Goal: Task Accomplishment & Management: Manage account settings

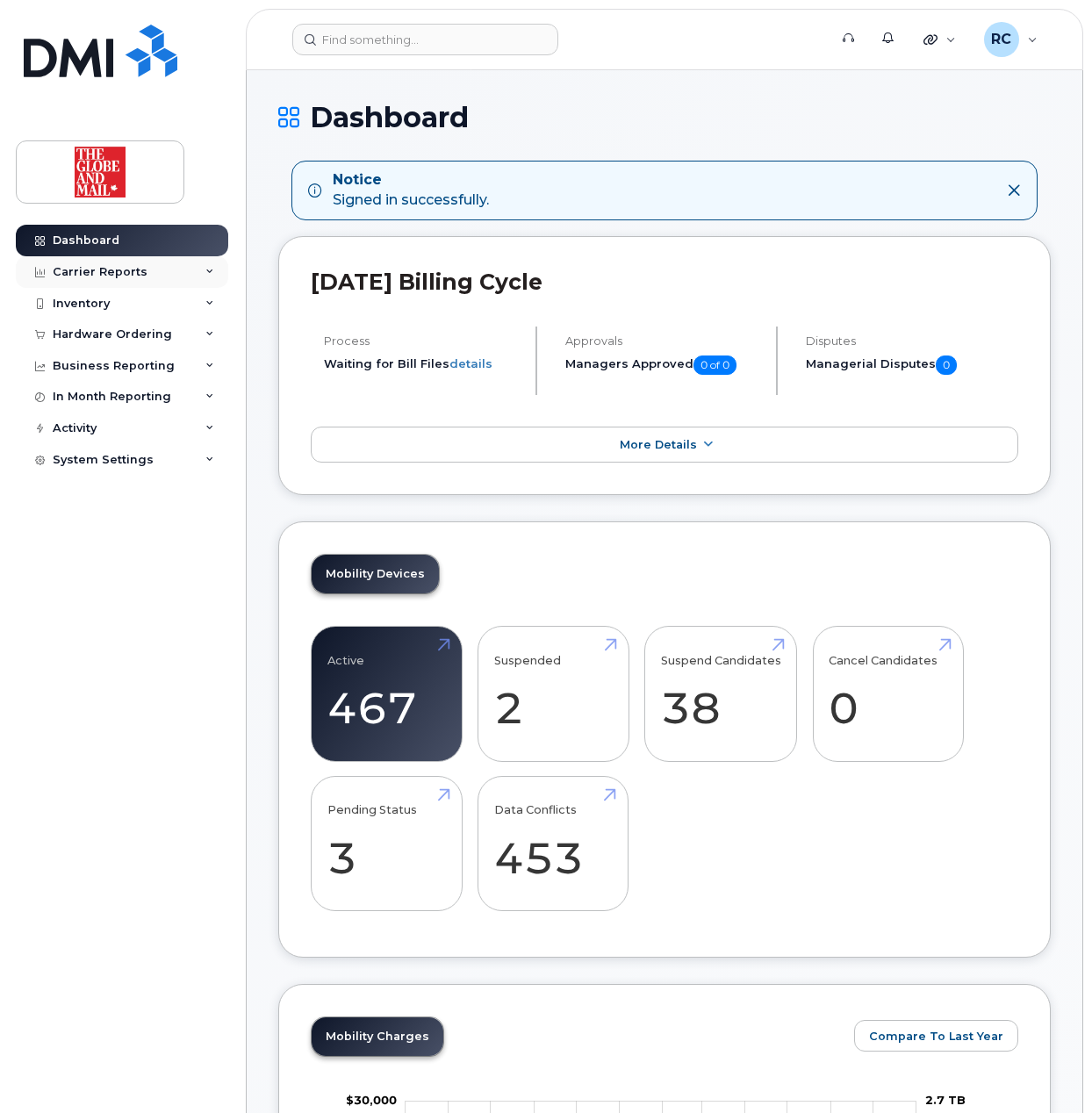
click at [104, 270] on div "Carrier Reports" at bounding box center [100, 271] width 95 height 14
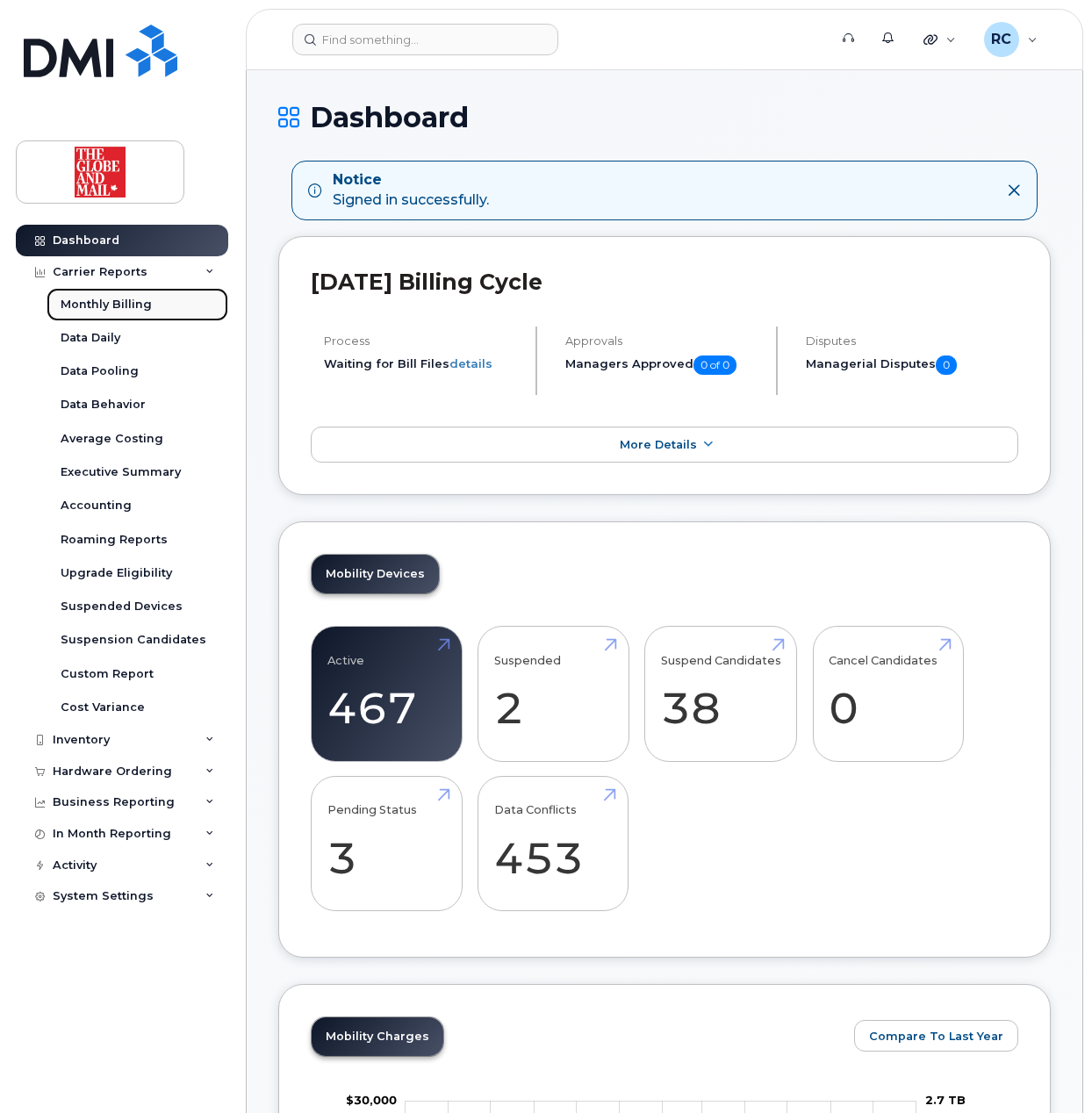
click at [126, 303] on div "Monthly Billing" at bounding box center [106, 304] width 91 height 15
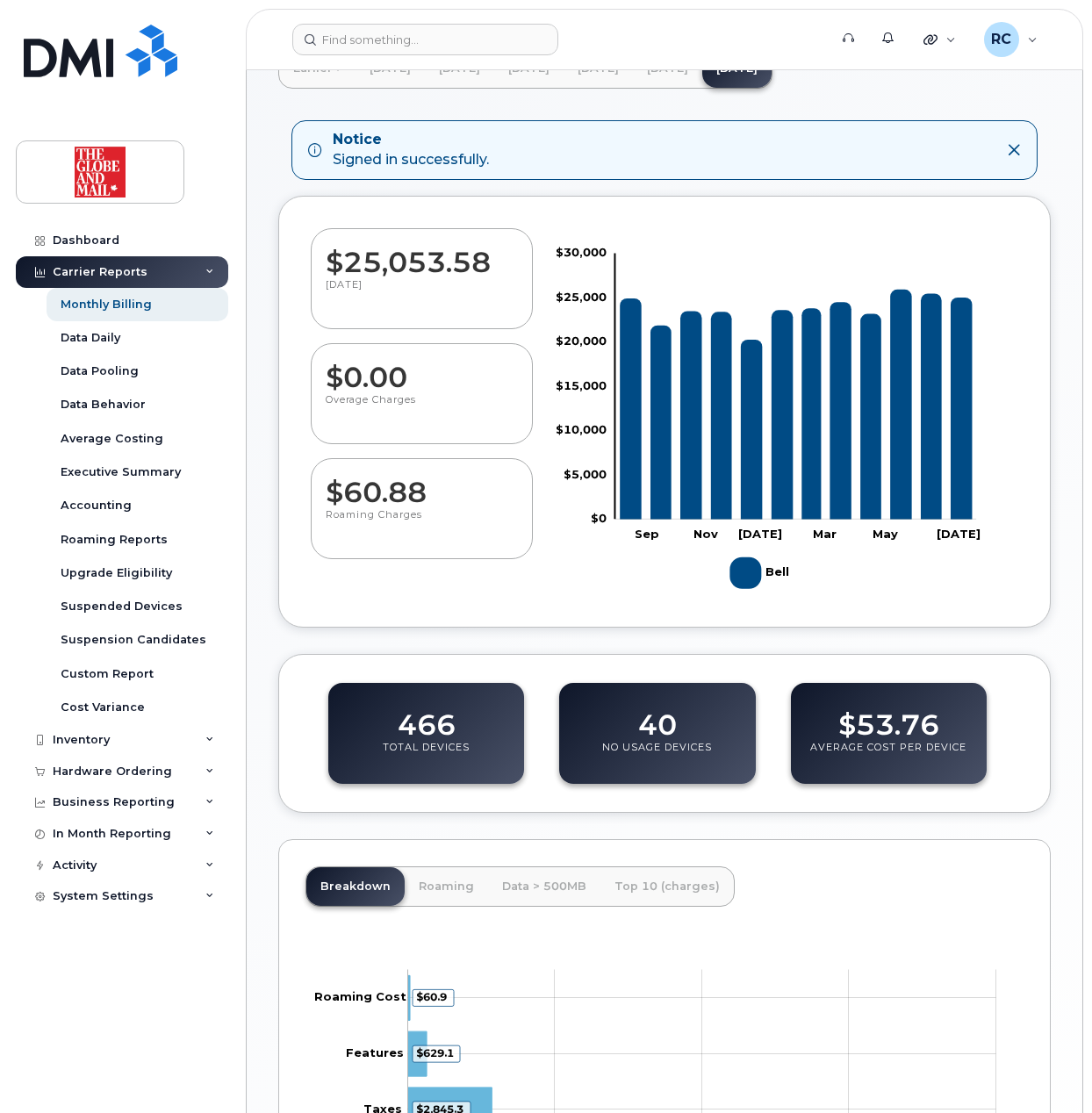
scroll to position [342, 0]
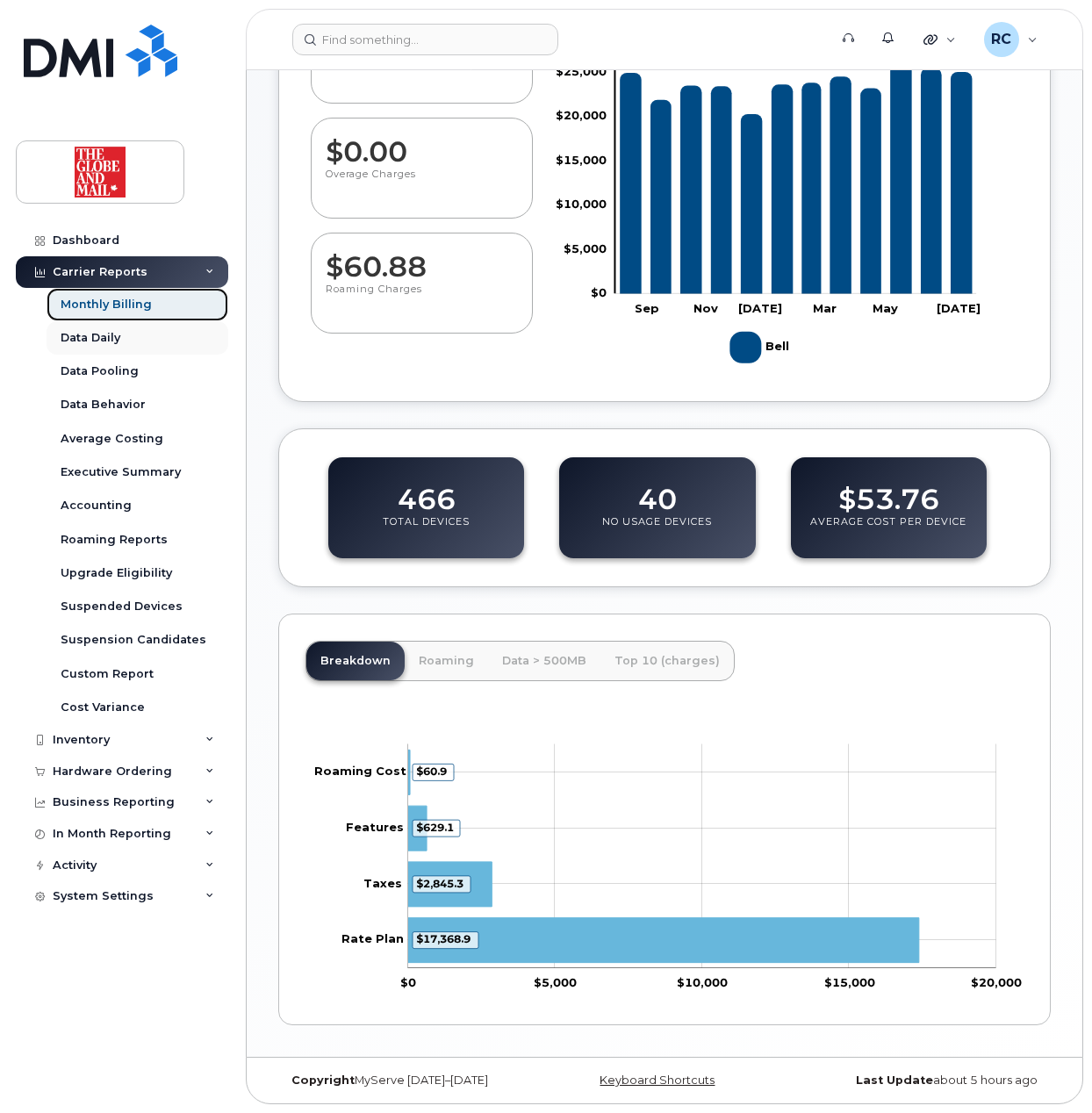
drag, startPoint x: 113, startPoint y: 300, endPoint x: 113, endPoint y: 320, distance: 20.0
click at [113, 300] on div "Monthly Billing" at bounding box center [106, 304] width 91 height 15
click at [100, 339] on div "Data Daily" at bounding box center [91, 338] width 60 height 15
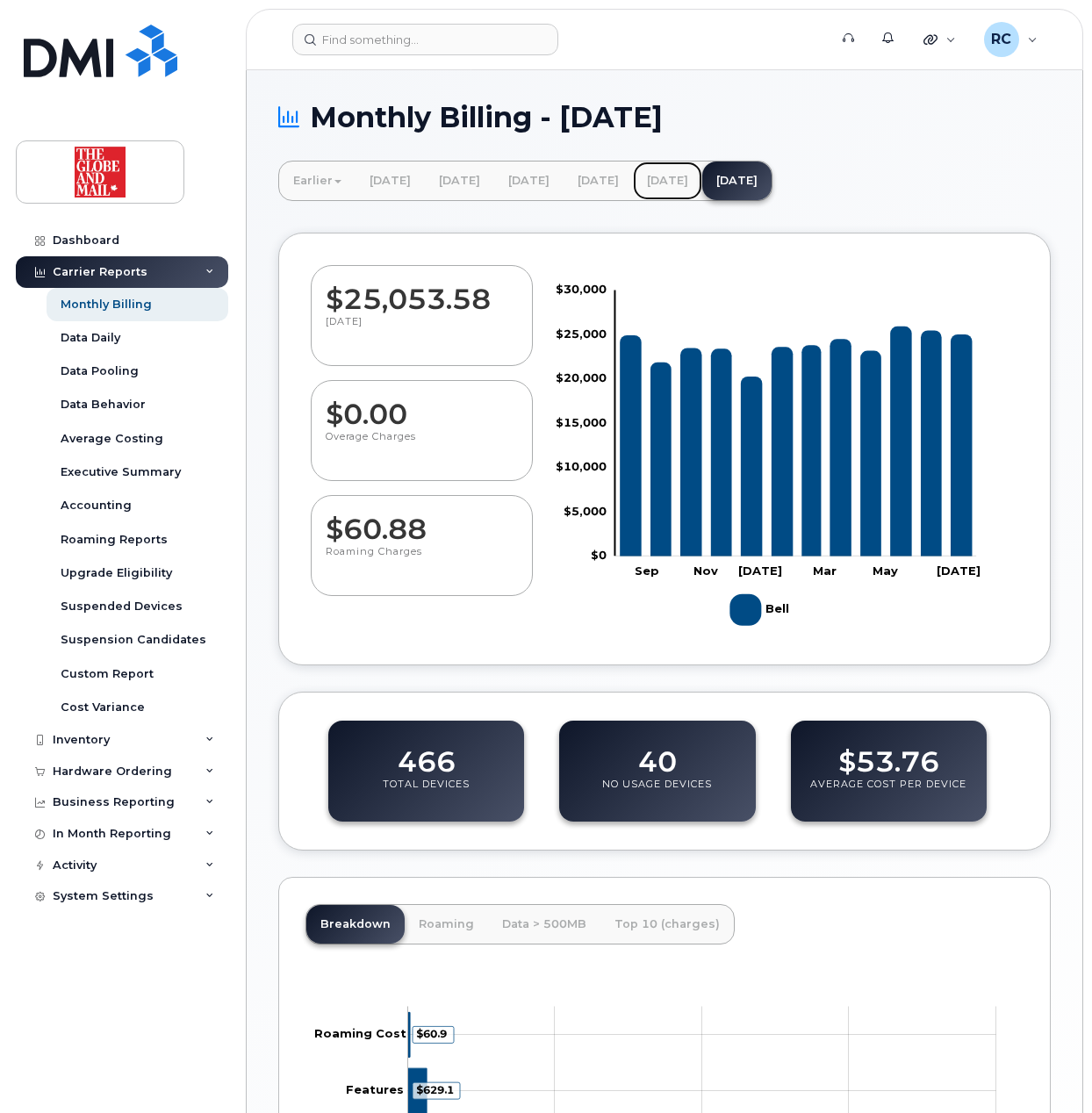
click at [703, 186] on link "[DATE]" at bounding box center [667, 180] width 69 height 38
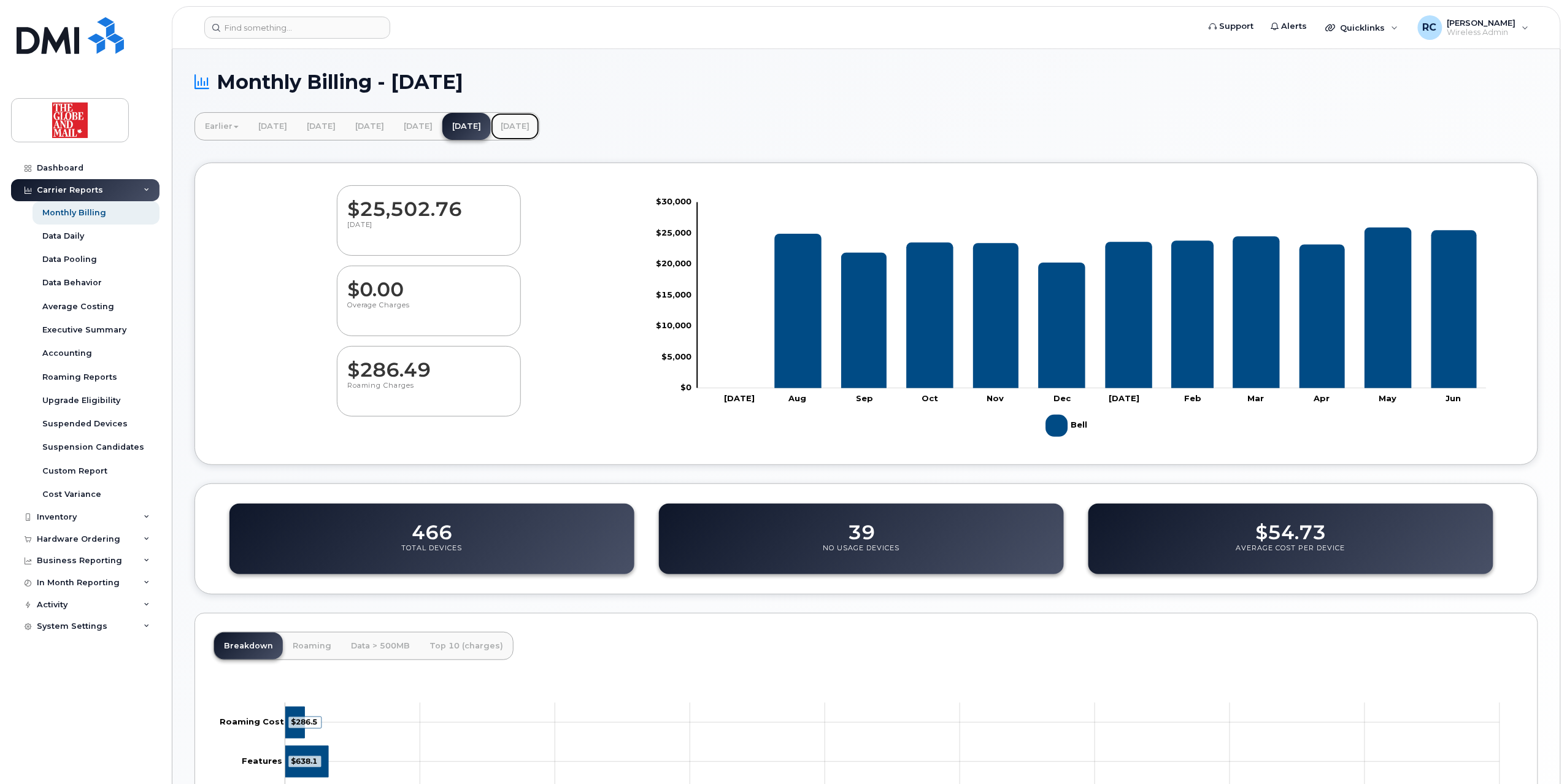
click at [539, 128] on link "[DATE]" at bounding box center [515, 126] width 48 height 27
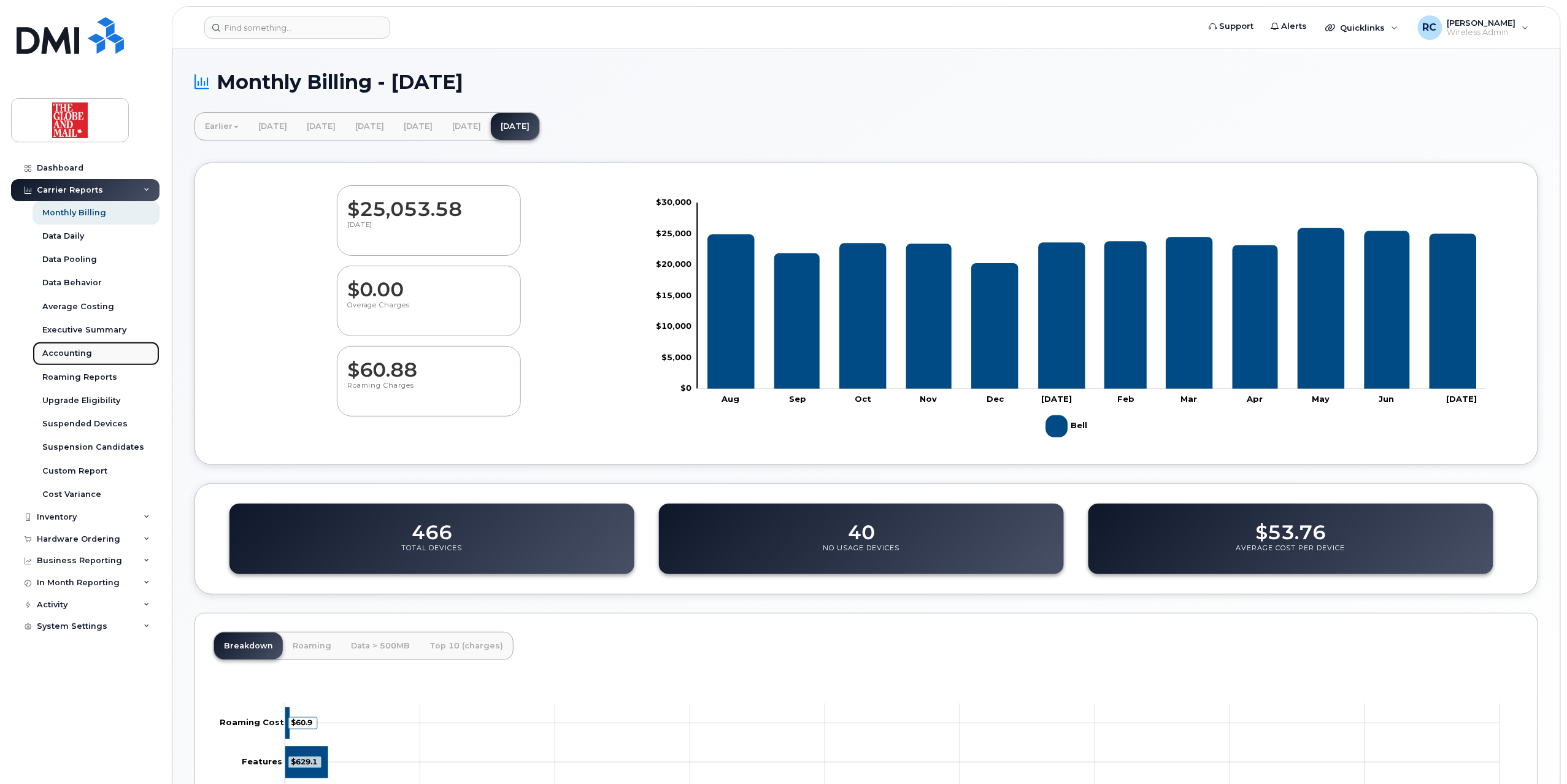
click at [67, 348] on div "Accounting" at bounding box center [67, 353] width 50 height 11
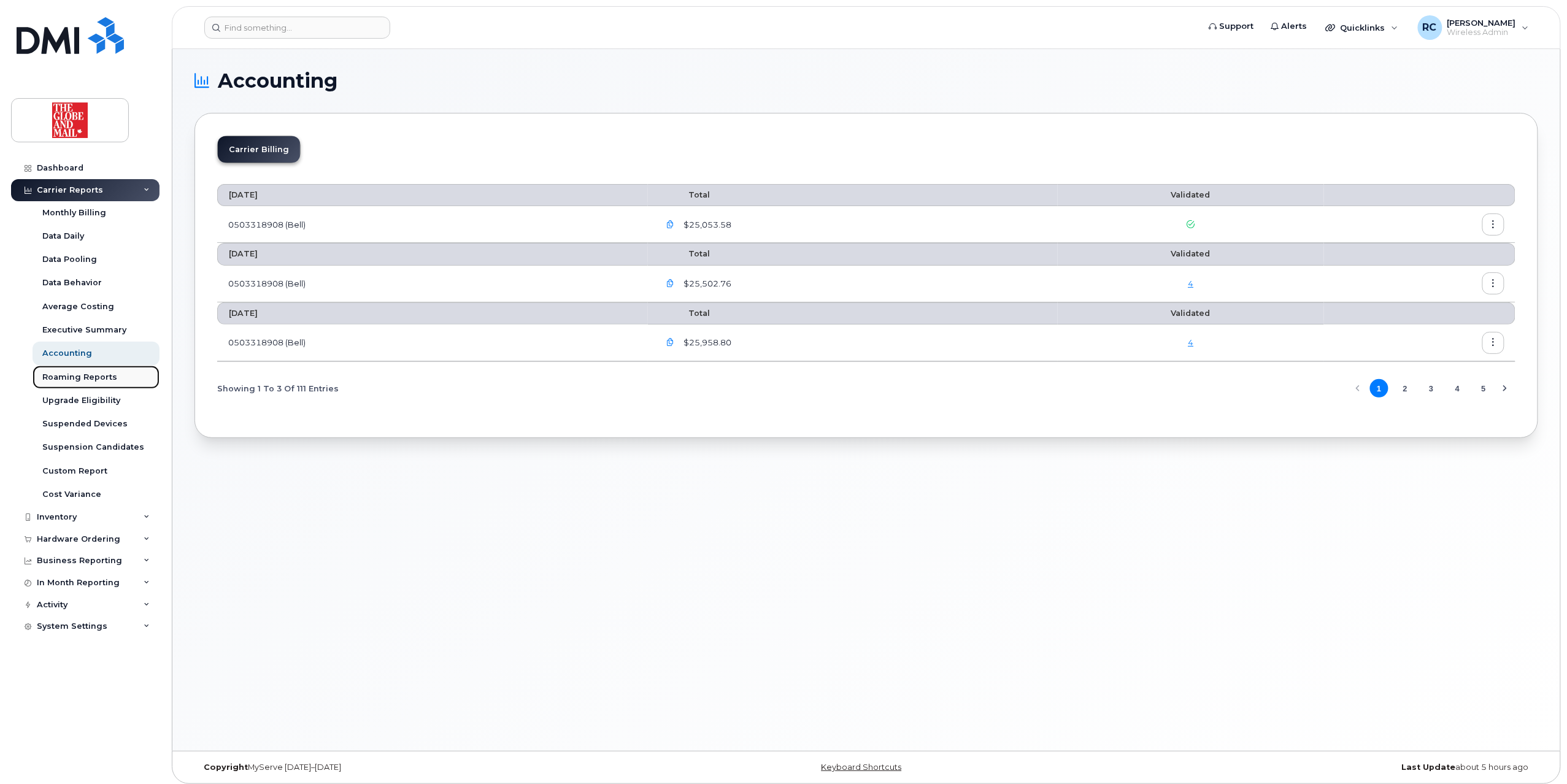
click at [82, 376] on div "Roaming Reports" at bounding box center [80, 377] width 75 height 11
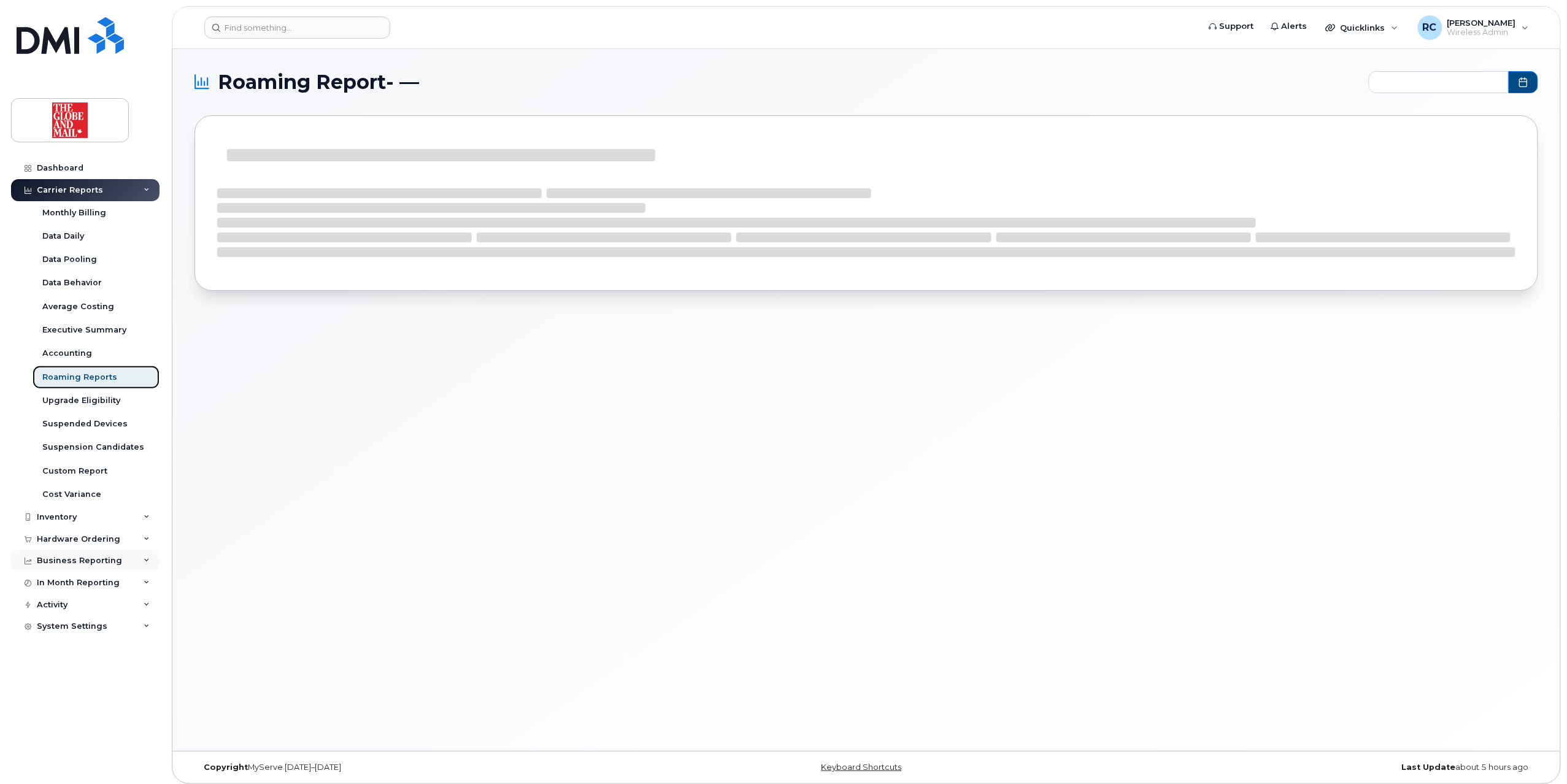
type input "2024-09 - 2025-07"
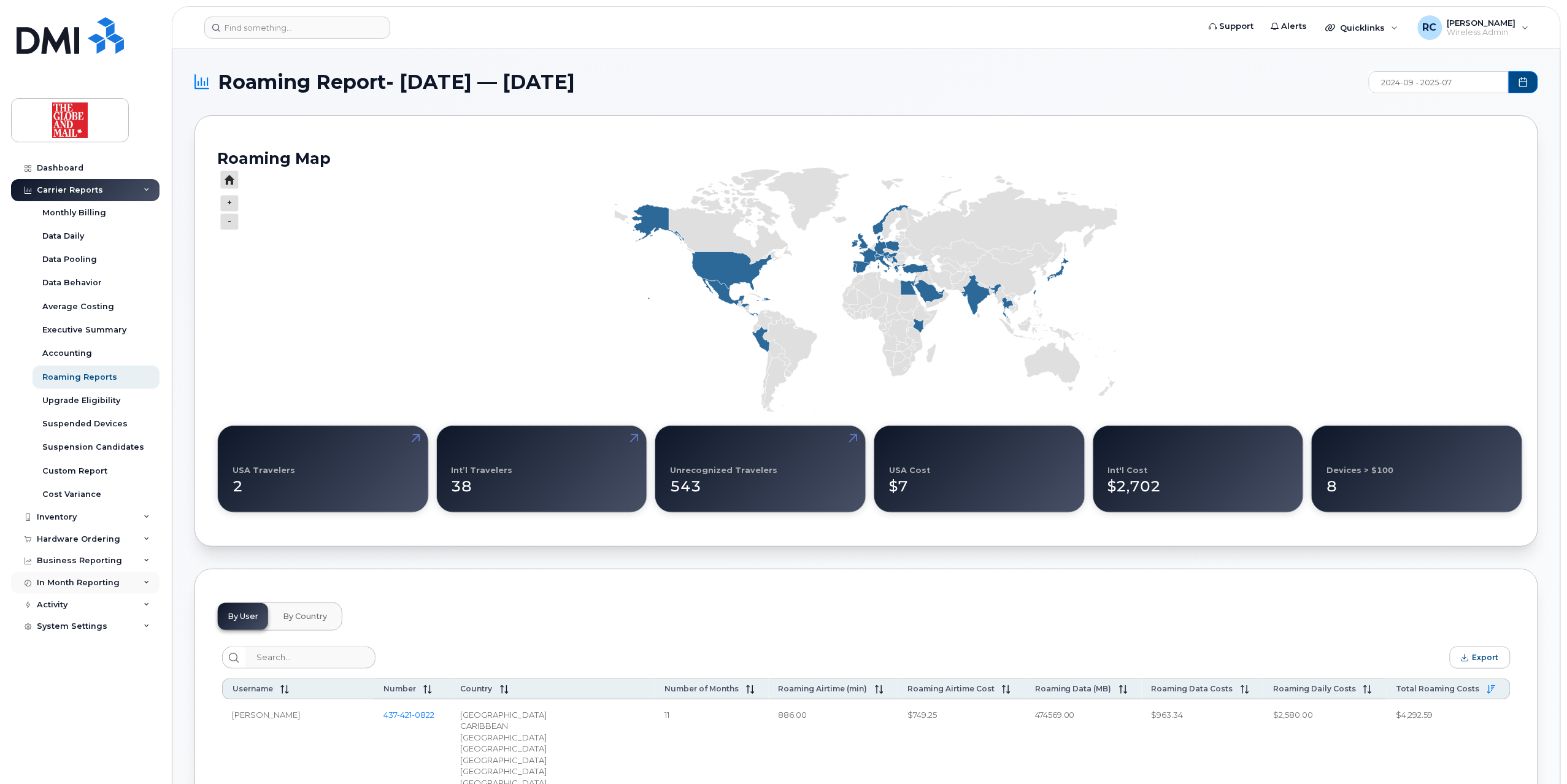
click at [79, 581] on div "In Month Reporting" at bounding box center [78, 582] width 83 height 10
click at [83, 581] on div "In Month Reporting" at bounding box center [78, 582] width 83 height 10
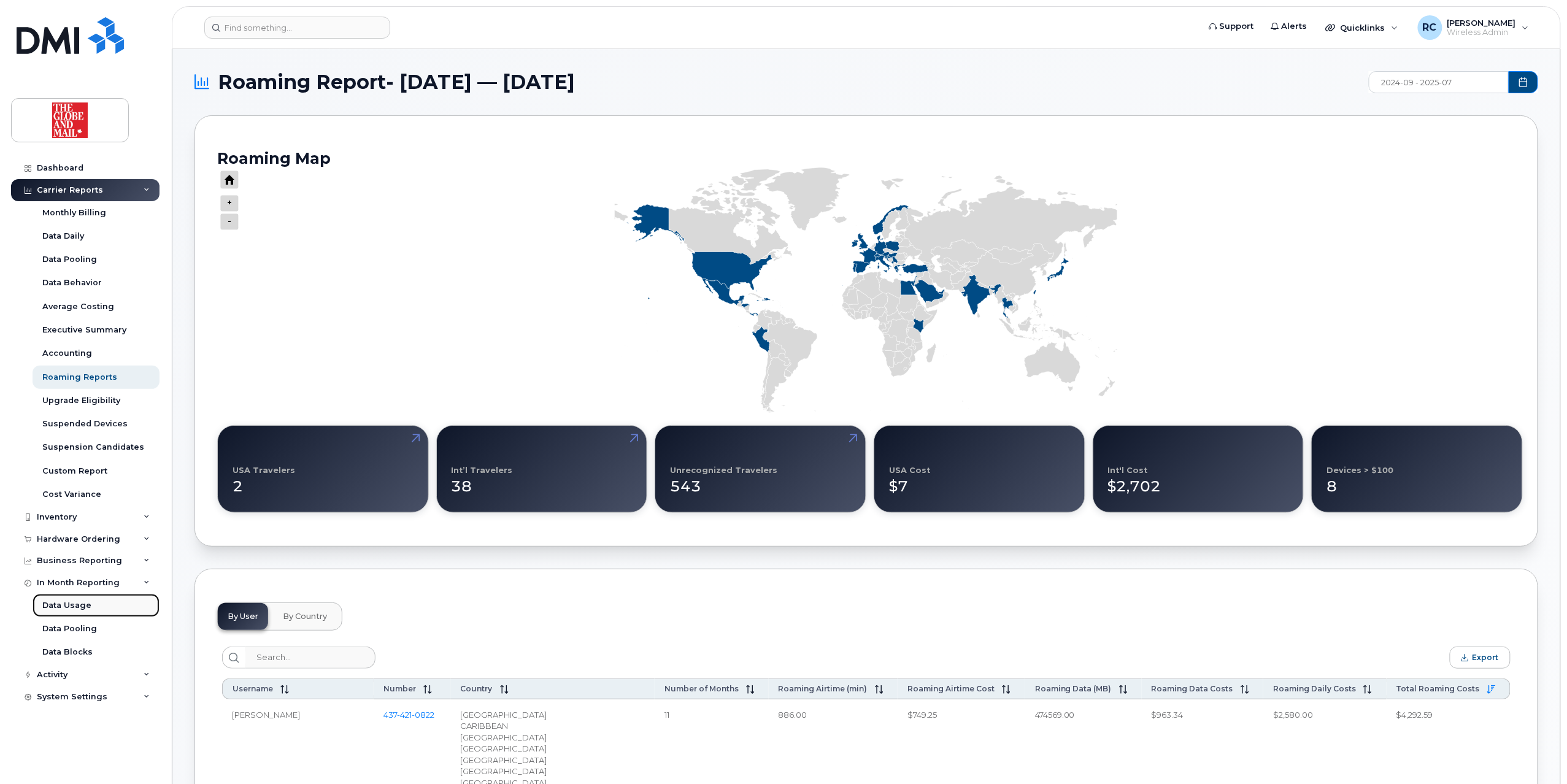
click at [64, 609] on div "Data Usage" at bounding box center [67, 605] width 49 height 11
click at [62, 624] on div "Data Pooling" at bounding box center [70, 628] width 55 height 11
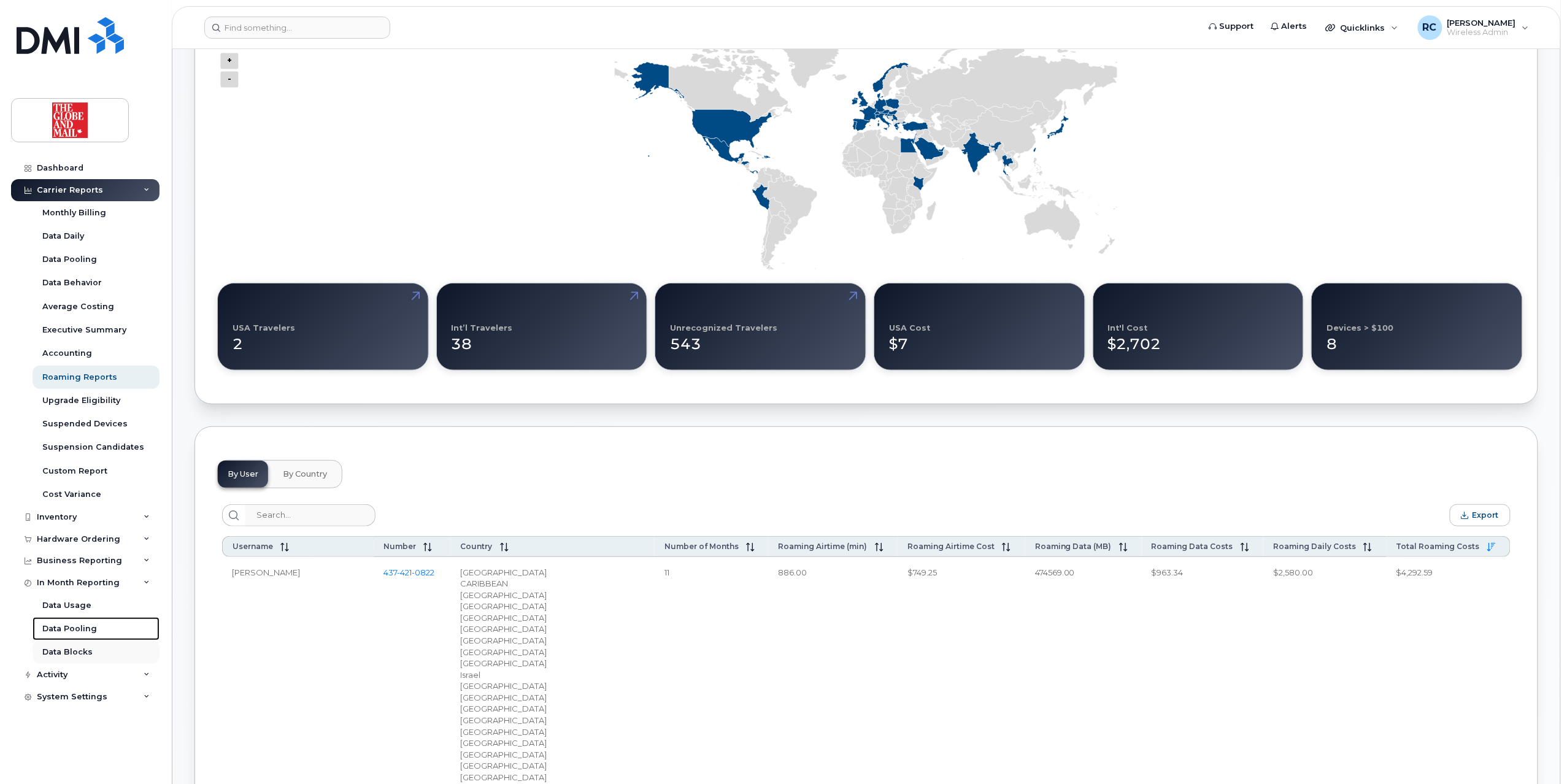
scroll to position [163, 0]
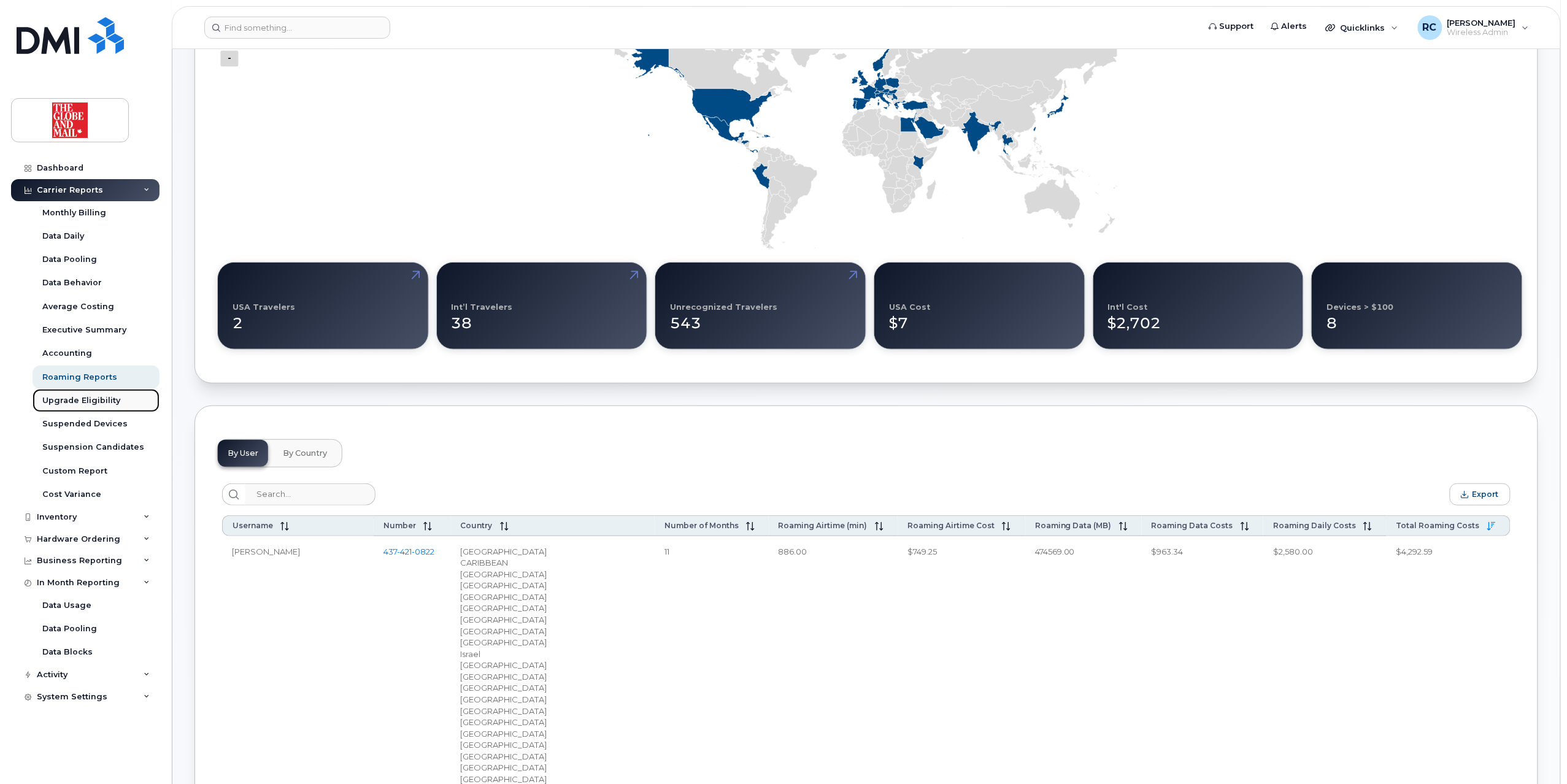
click at [72, 398] on div "Upgrade Eligibility" at bounding box center [81, 400] width 78 height 11
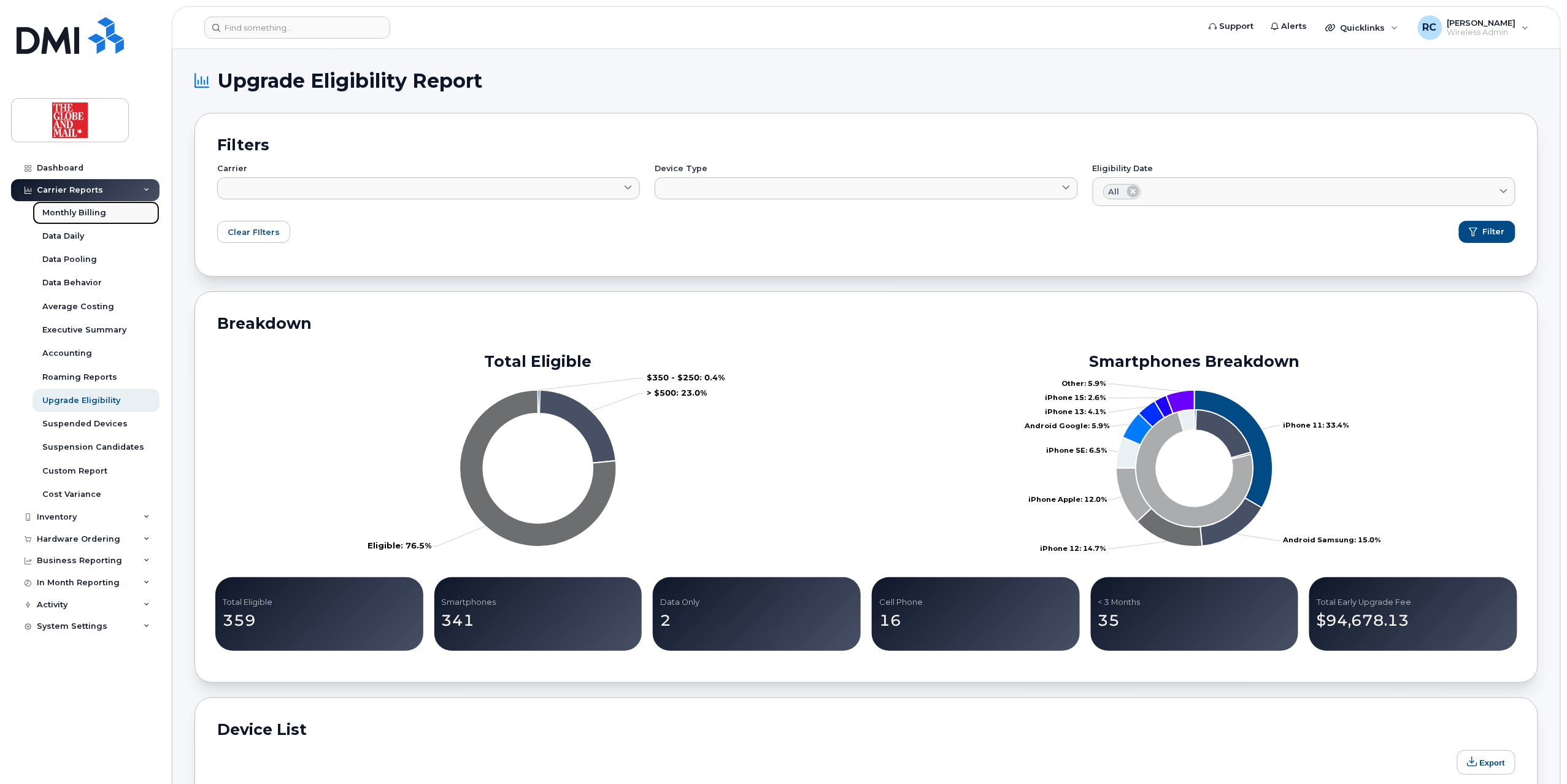
click at [65, 211] on div "Monthly Billing" at bounding box center [74, 212] width 64 height 11
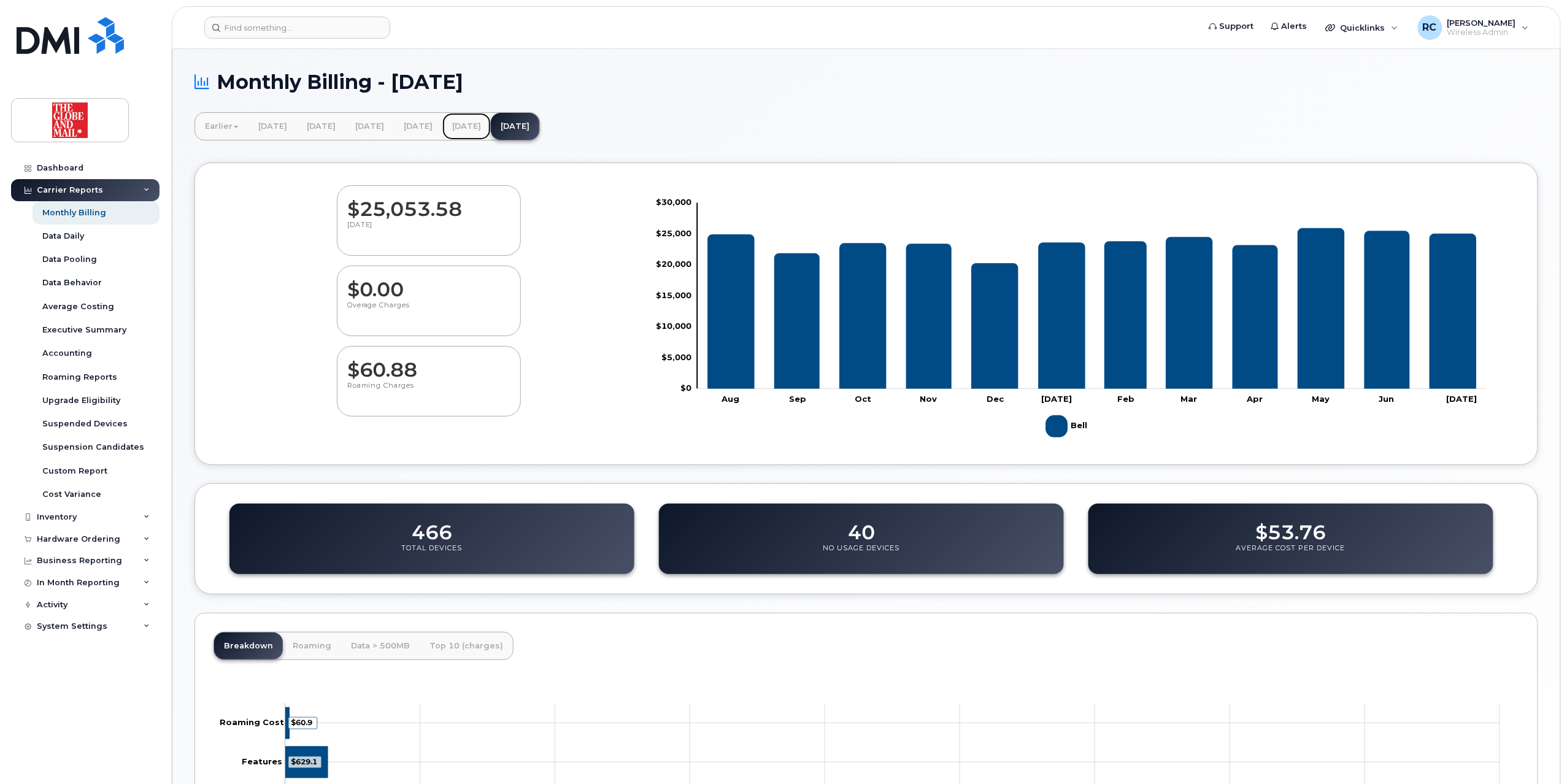
click at [491, 124] on link "[DATE]" at bounding box center [466, 126] width 48 height 27
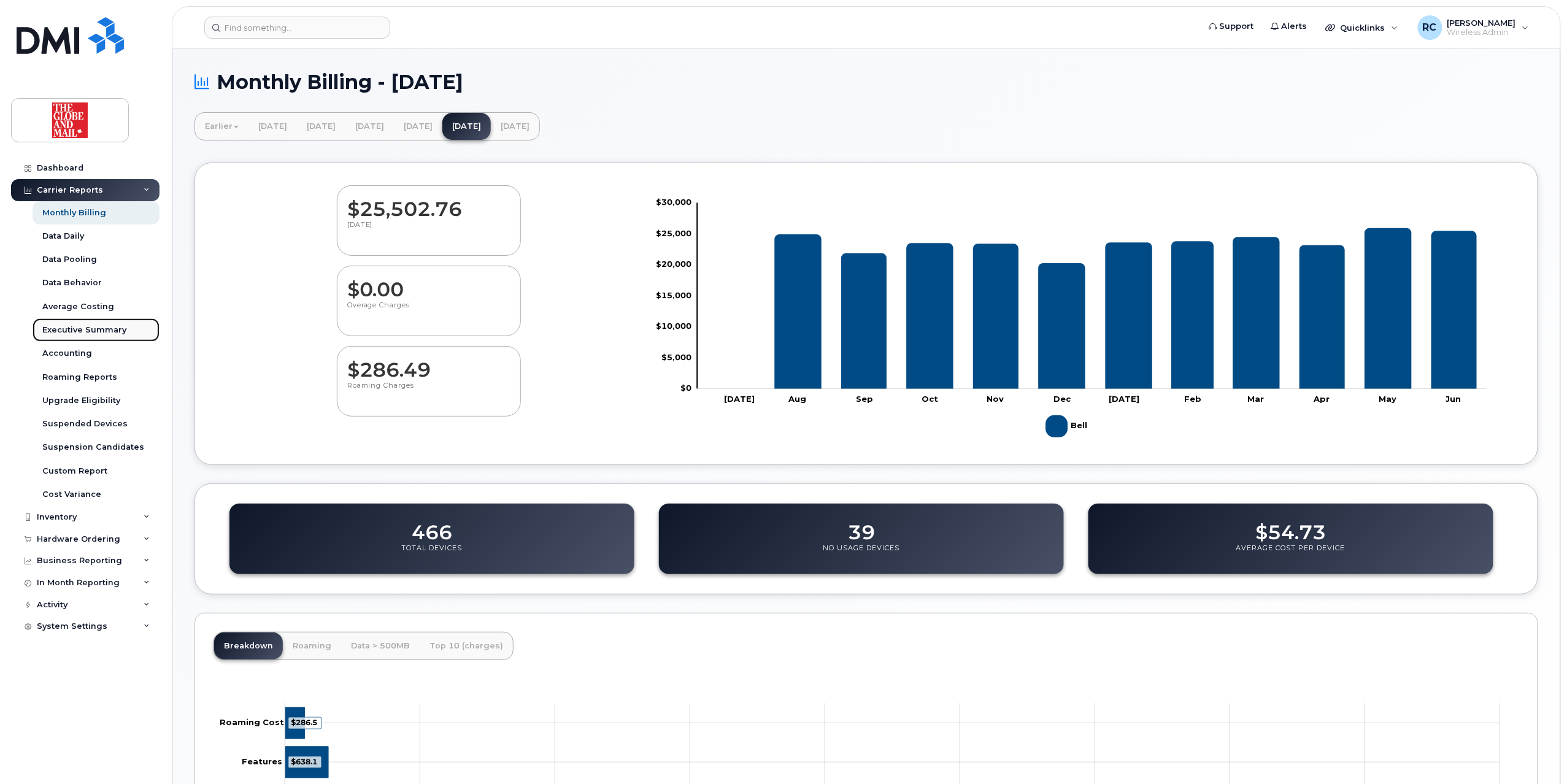
click at [104, 326] on div "Executive Summary" at bounding box center [85, 329] width 84 height 11
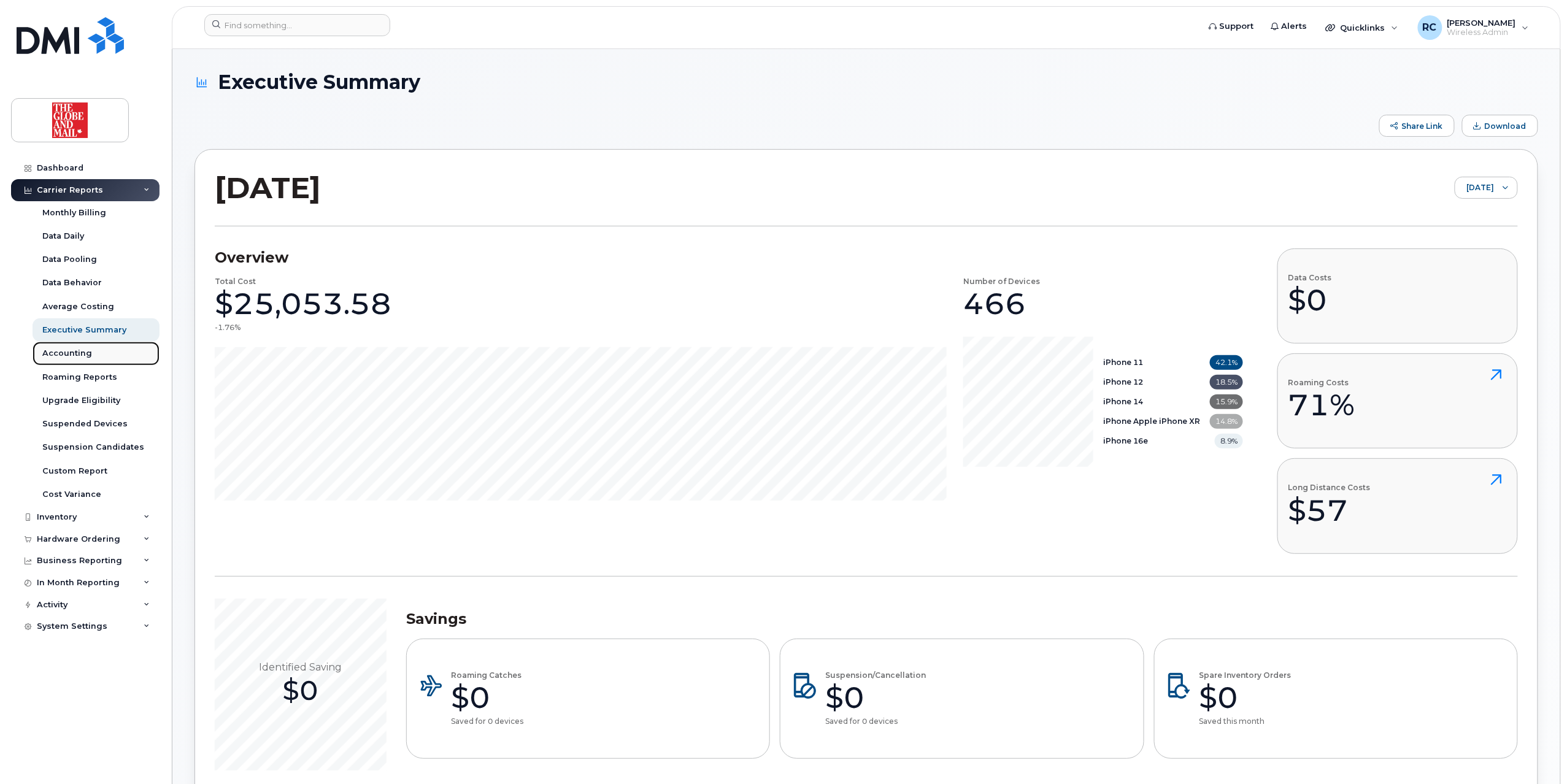
click at [83, 348] on div "Accounting" at bounding box center [67, 353] width 50 height 11
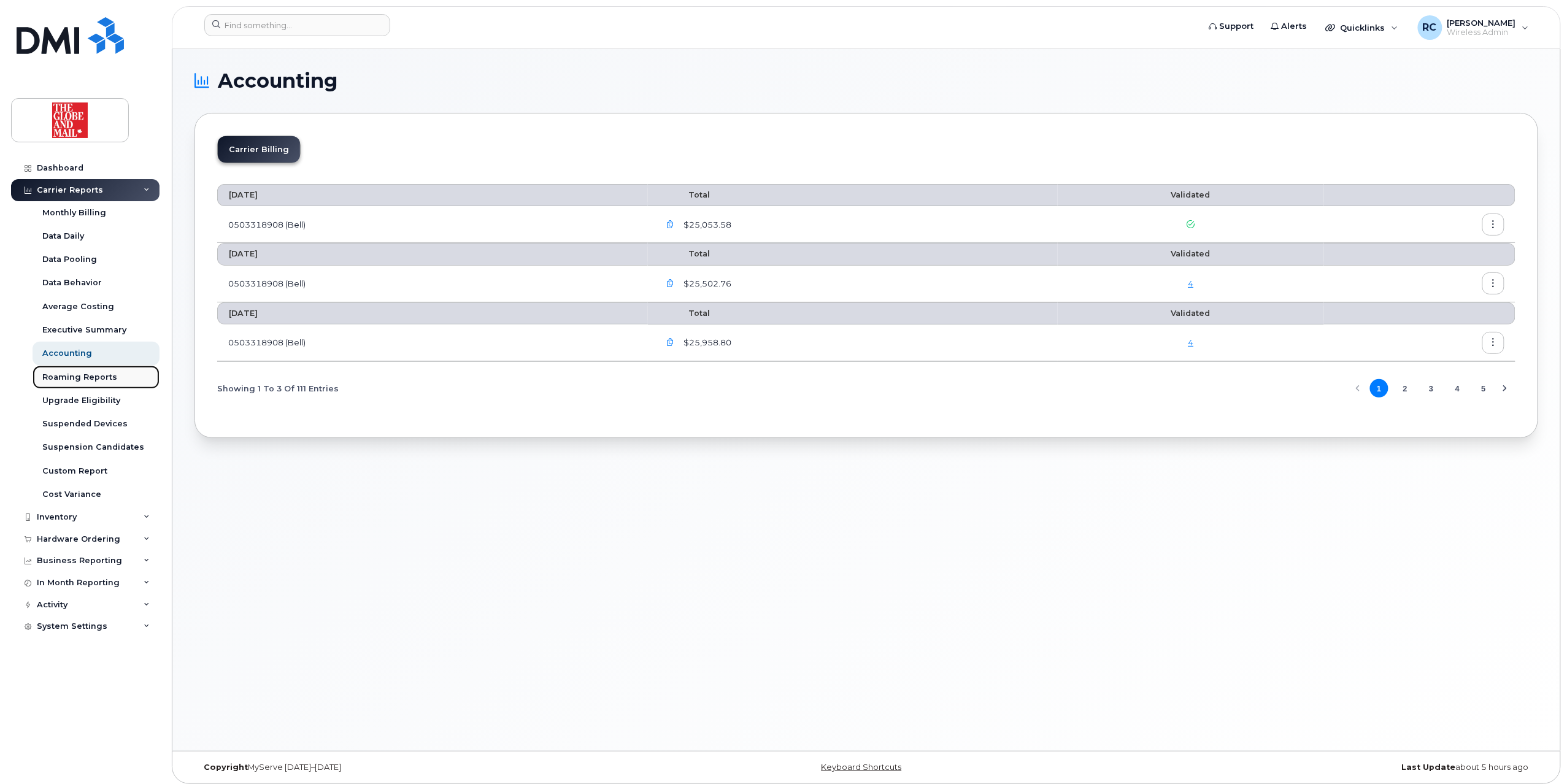
click at [86, 378] on div "Roaming Reports" at bounding box center [80, 377] width 75 height 11
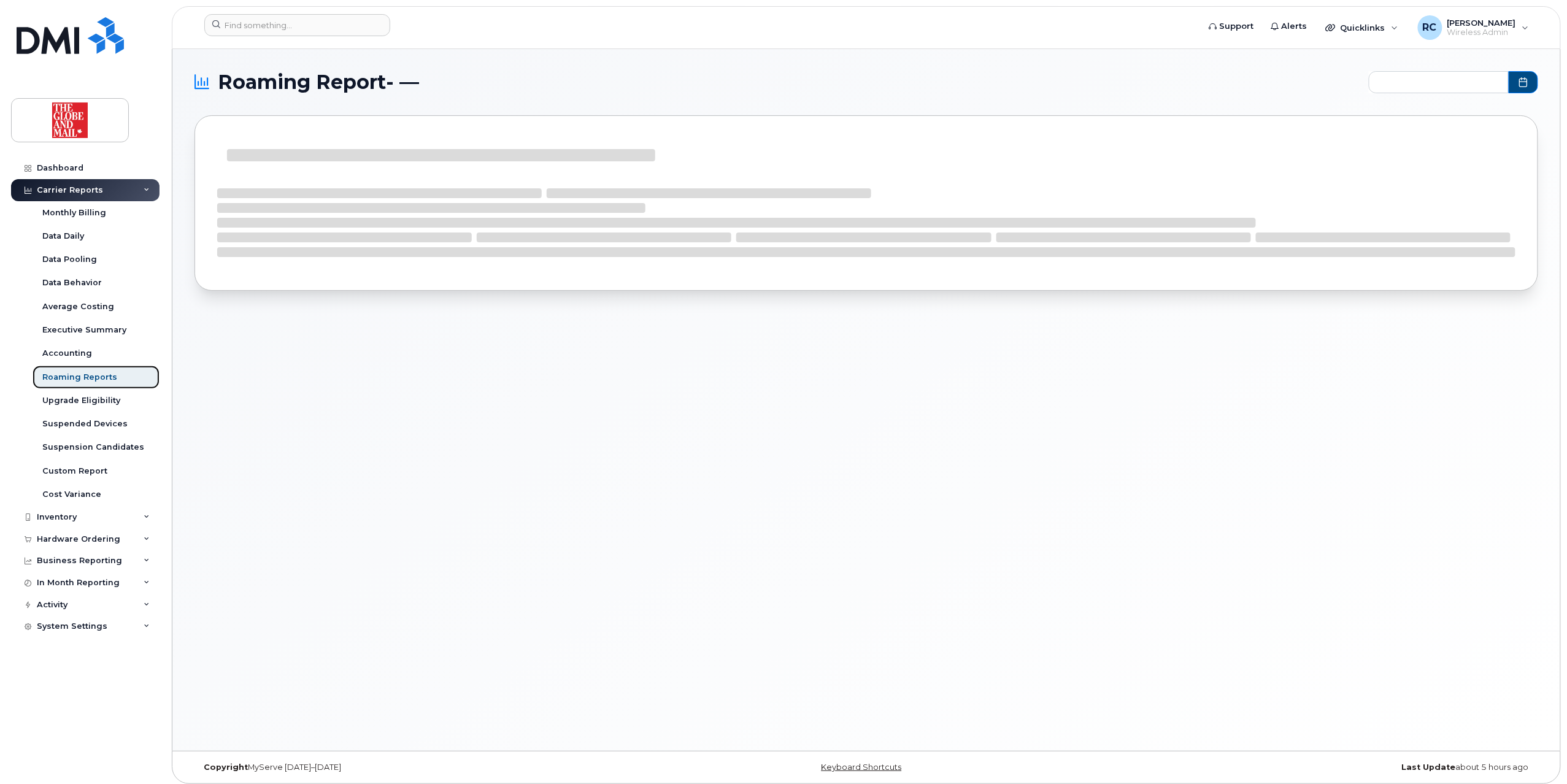
type input "2024-09 - 2025-07"
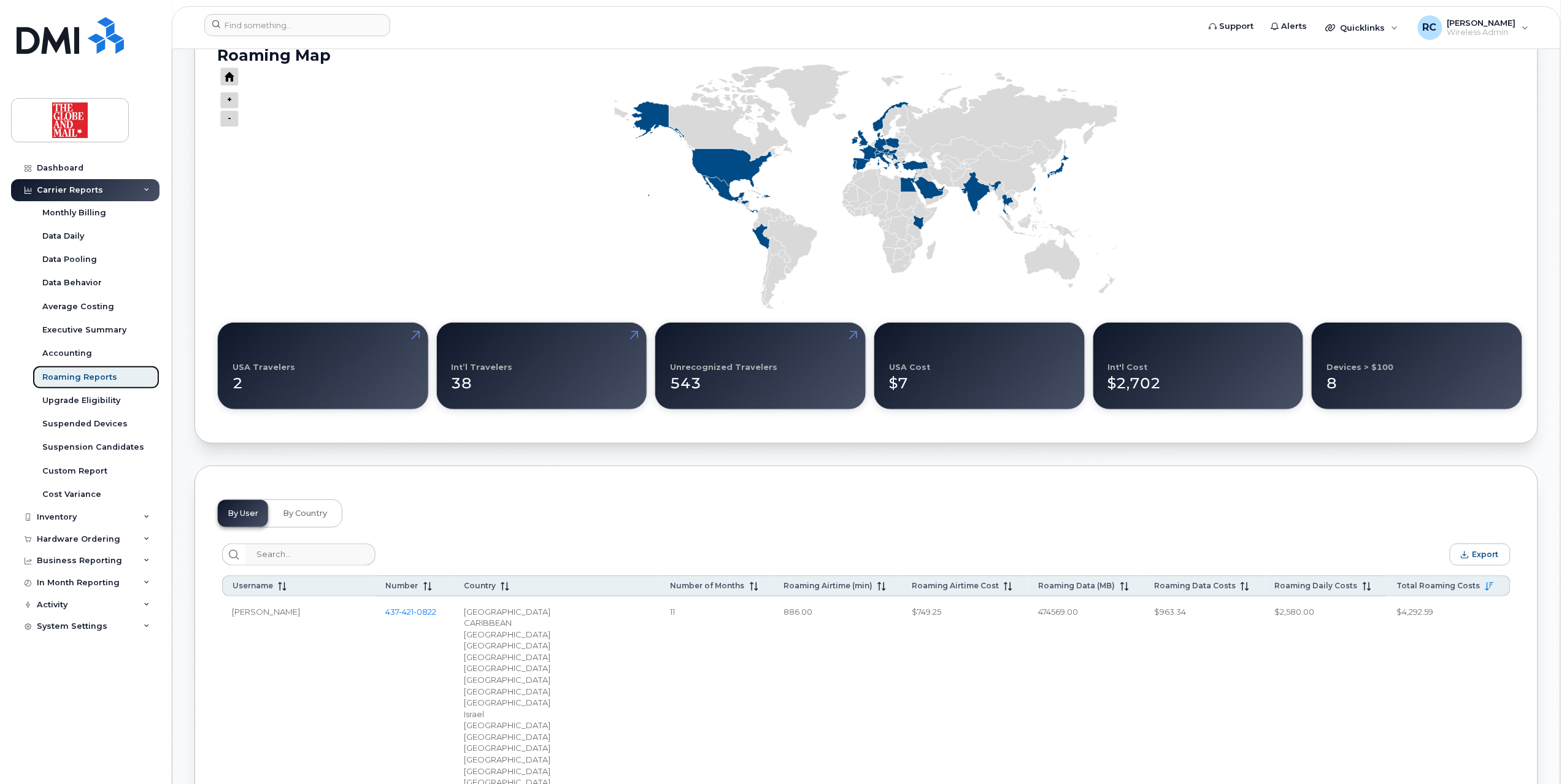
scroll to position [245, 0]
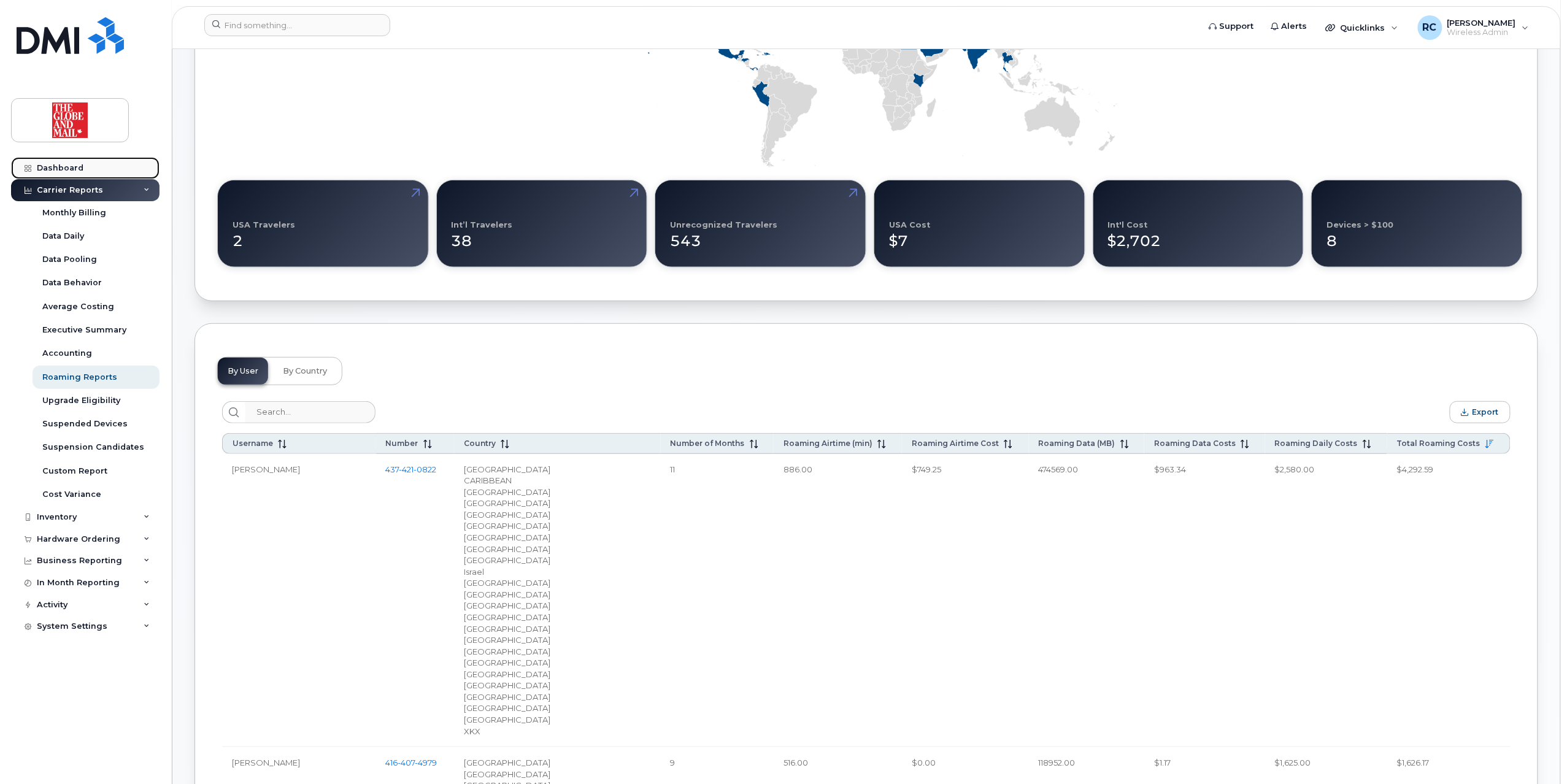
click at [57, 168] on div "Dashboard" at bounding box center [60, 168] width 46 height 10
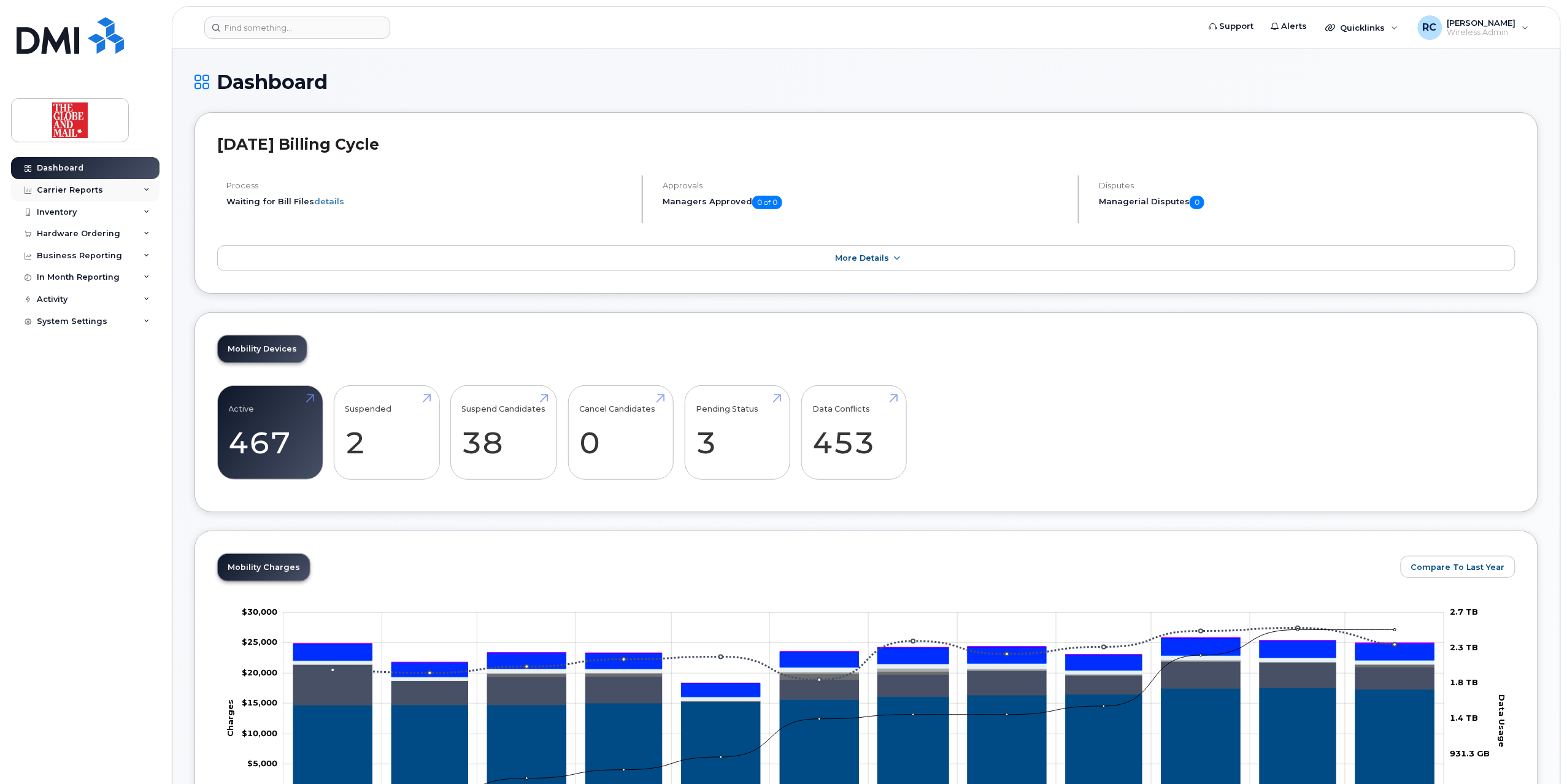
click at [96, 186] on div "Carrier Reports" at bounding box center [70, 189] width 66 height 10
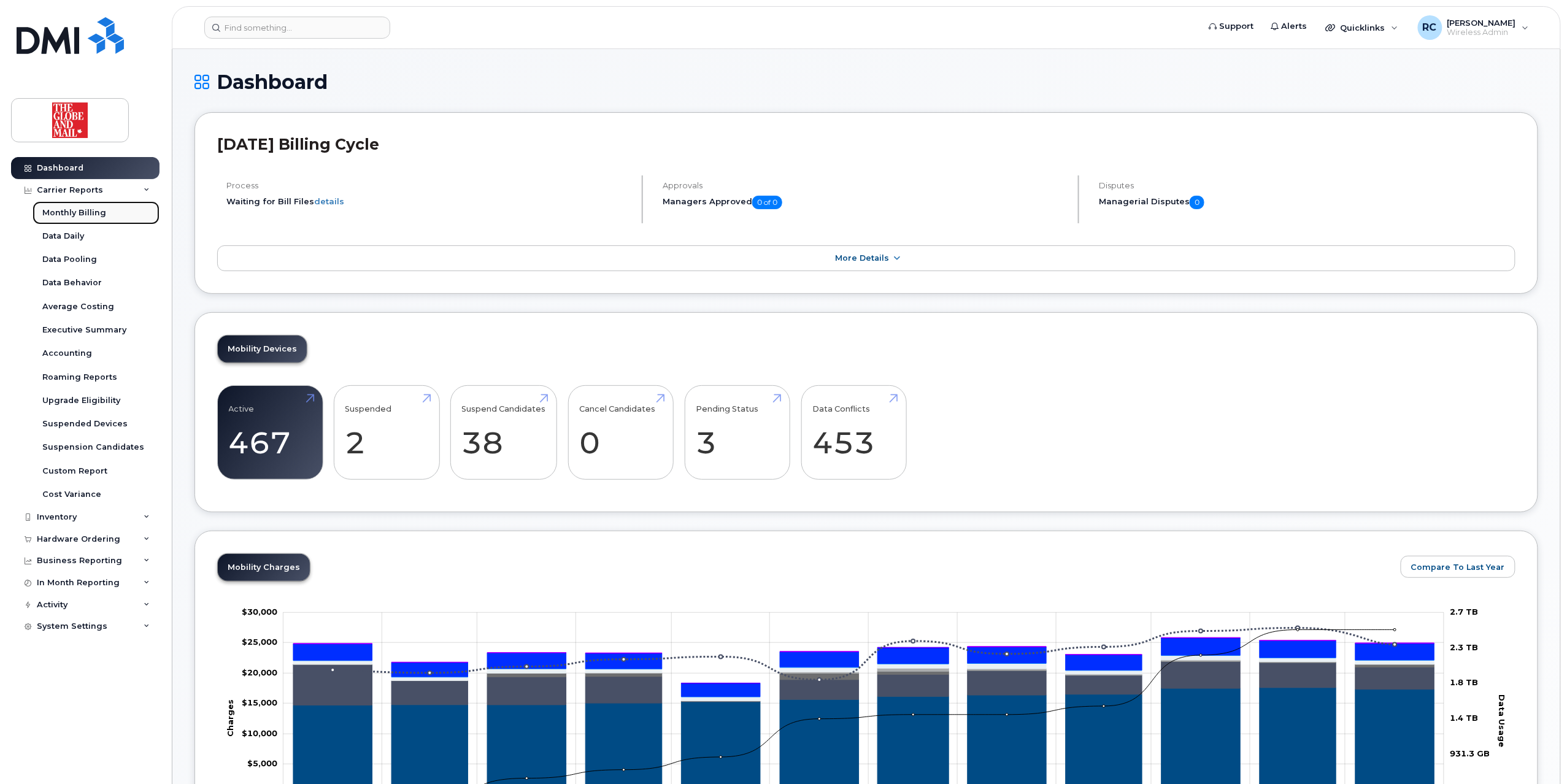
click at [74, 212] on div "Monthly Billing" at bounding box center [74, 212] width 64 height 11
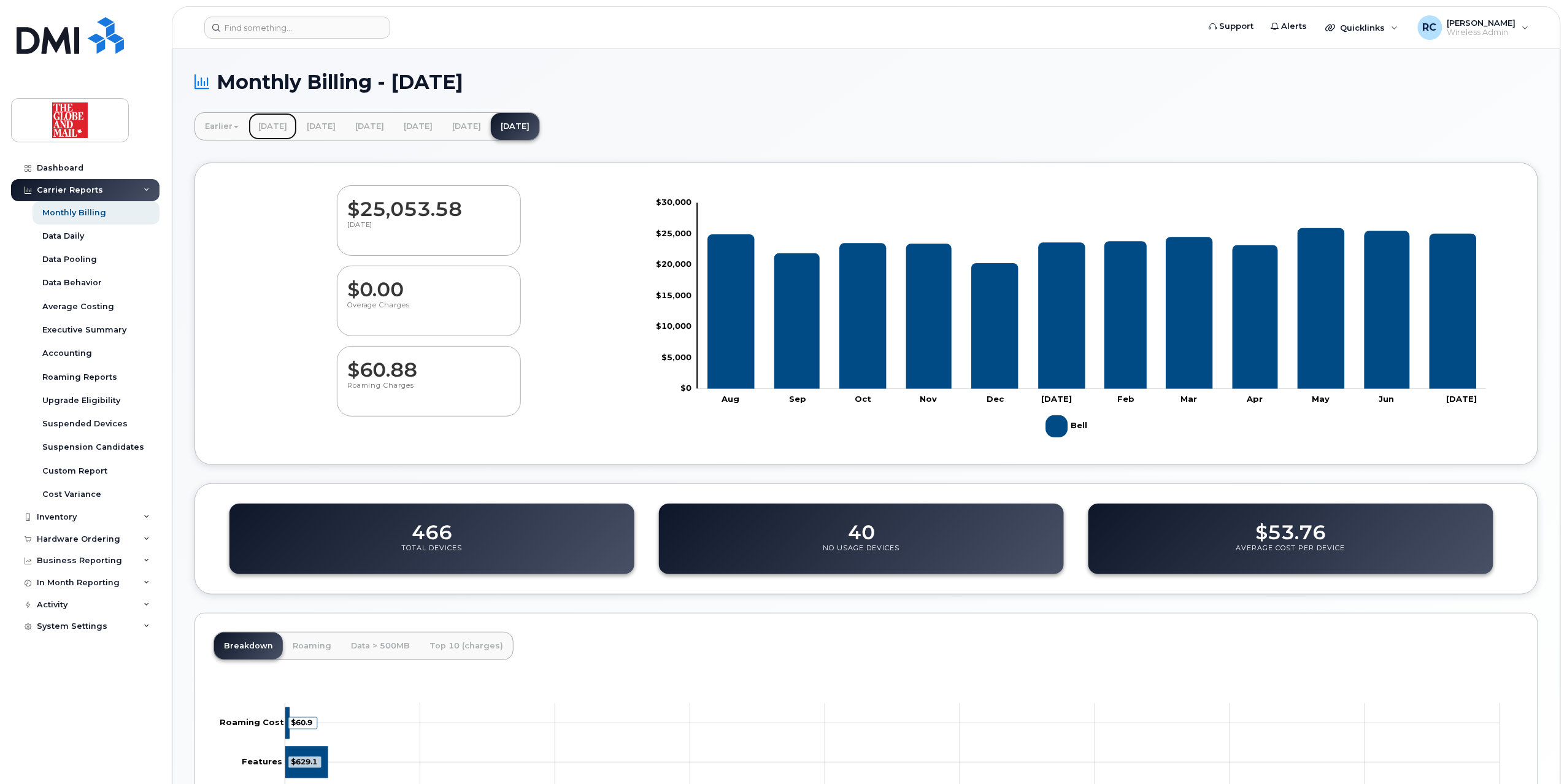
click at [297, 123] on link "[DATE]" at bounding box center [273, 126] width 48 height 27
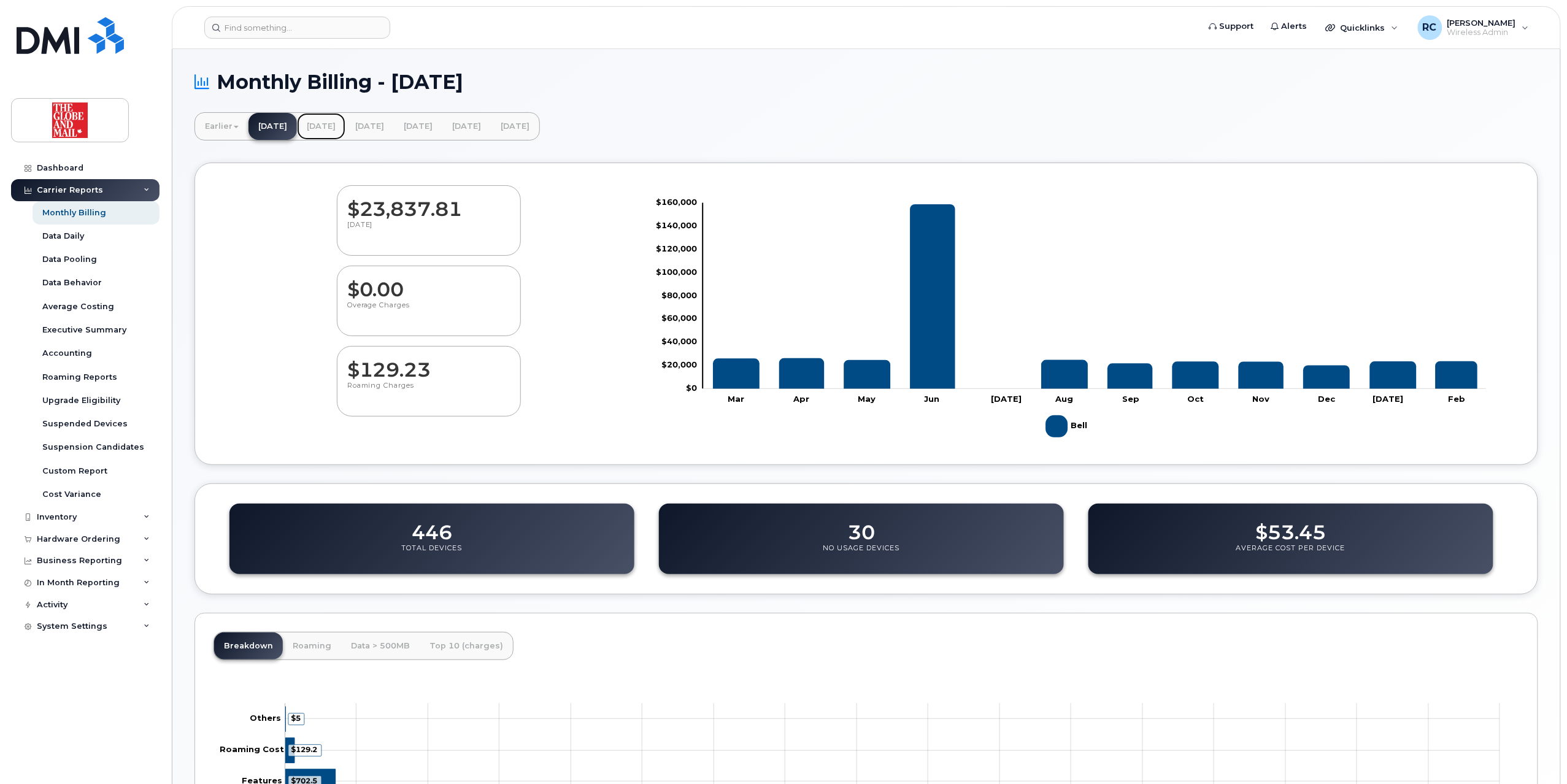
click at [345, 126] on link "[DATE]" at bounding box center [321, 126] width 48 height 27
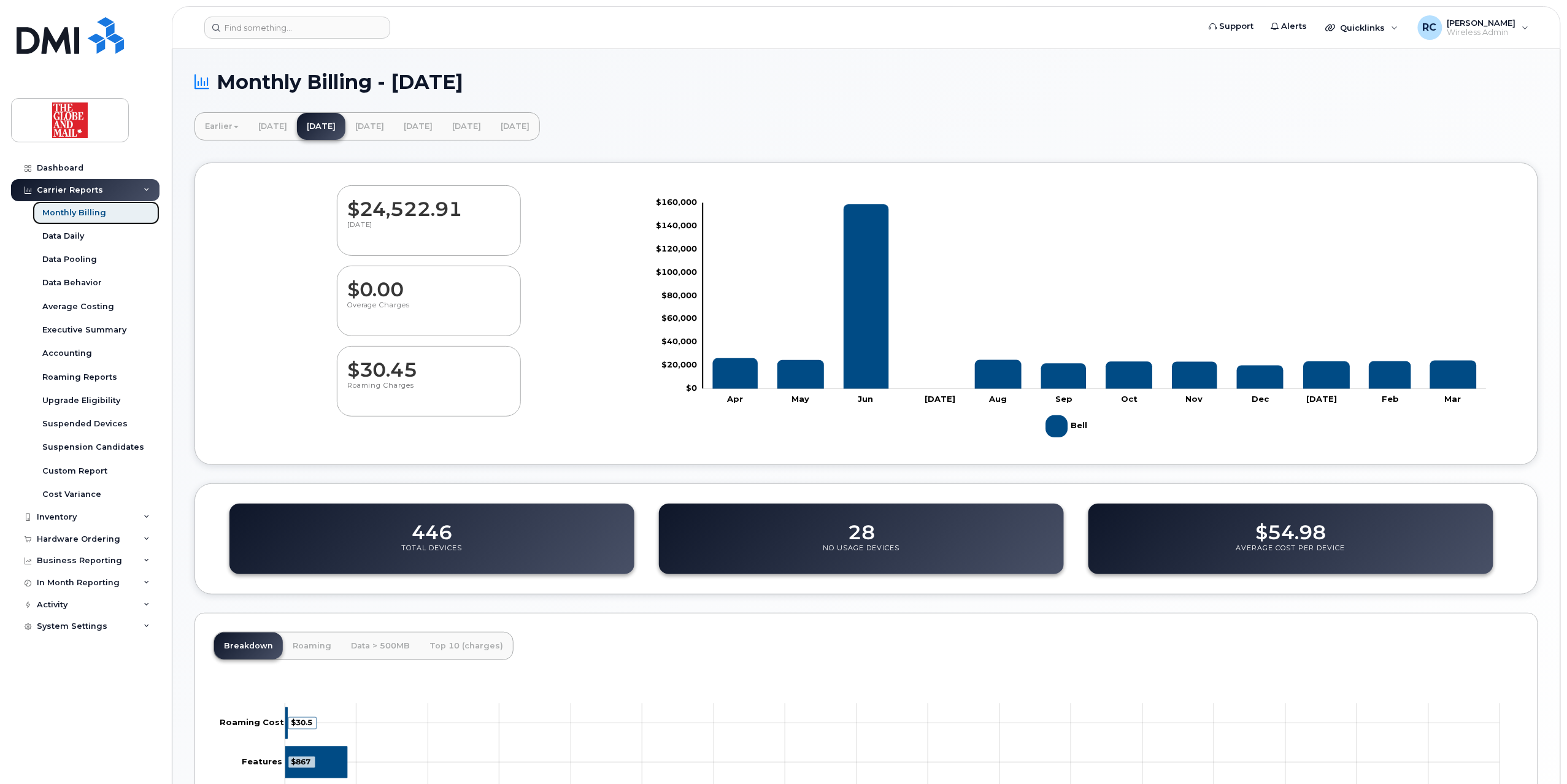
click at [114, 212] on link "Monthly Billing" at bounding box center [96, 212] width 127 height 24
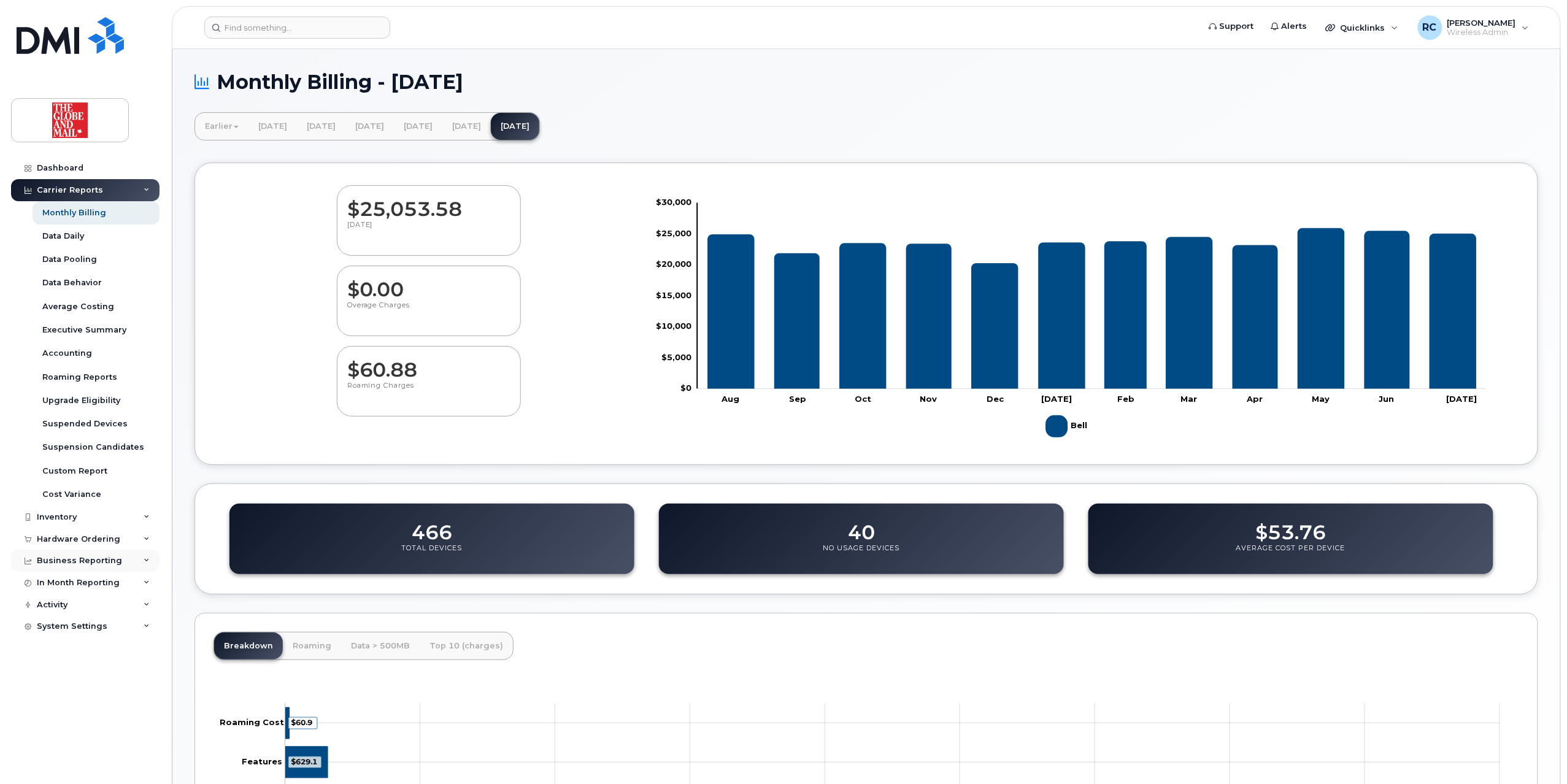
click at [86, 551] on div "Business Reporting" at bounding box center [85, 560] width 148 height 22
click at [91, 602] on div "Individual Reports" at bounding box center [81, 606] width 78 height 11
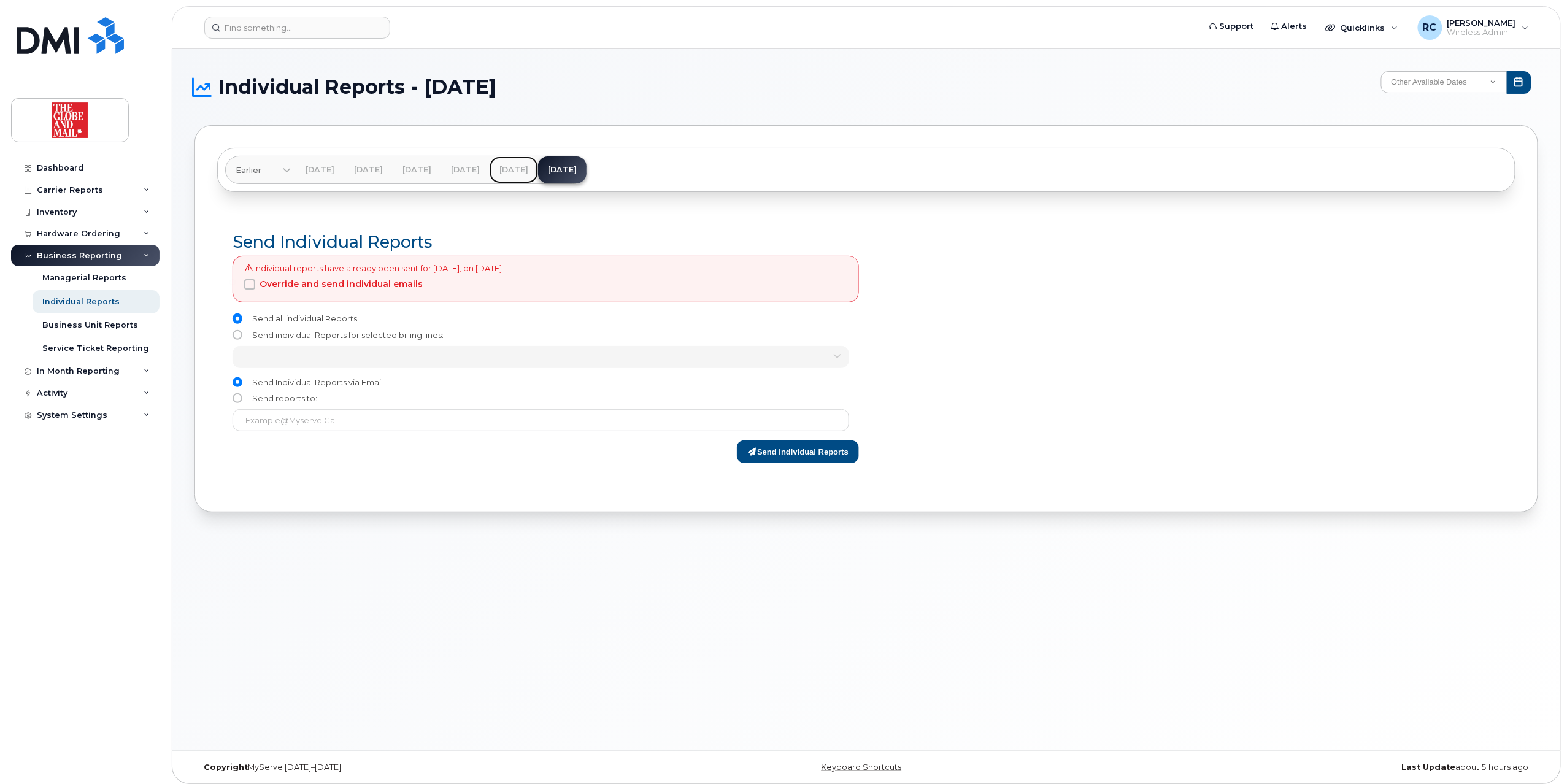
click at [538, 167] on link "[DATE]" at bounding box center [514, 170] width 48 height 27
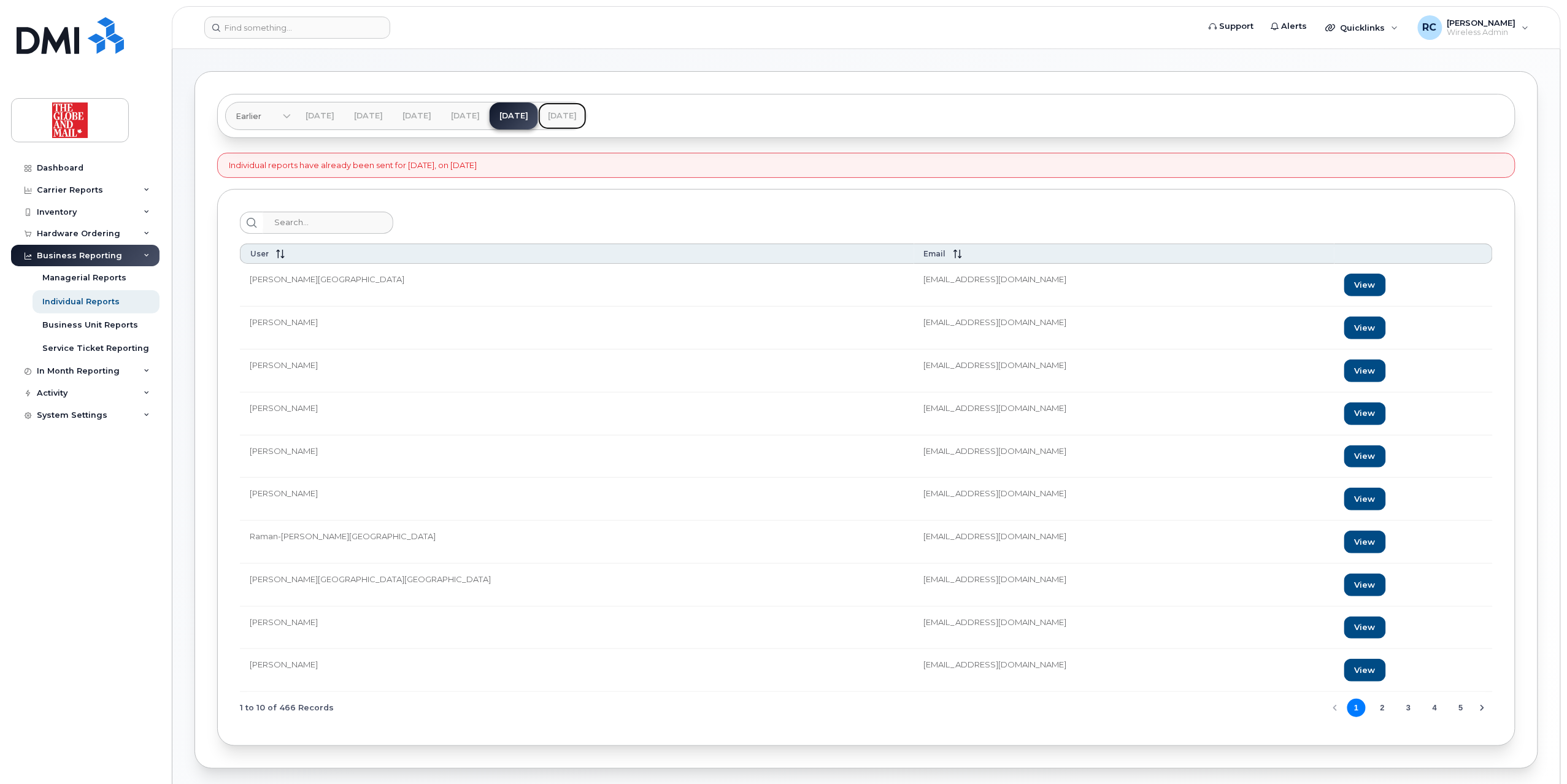
click at [586, 112] on link "[DATE]" at bounding box center [562, 116] width 48 height 27
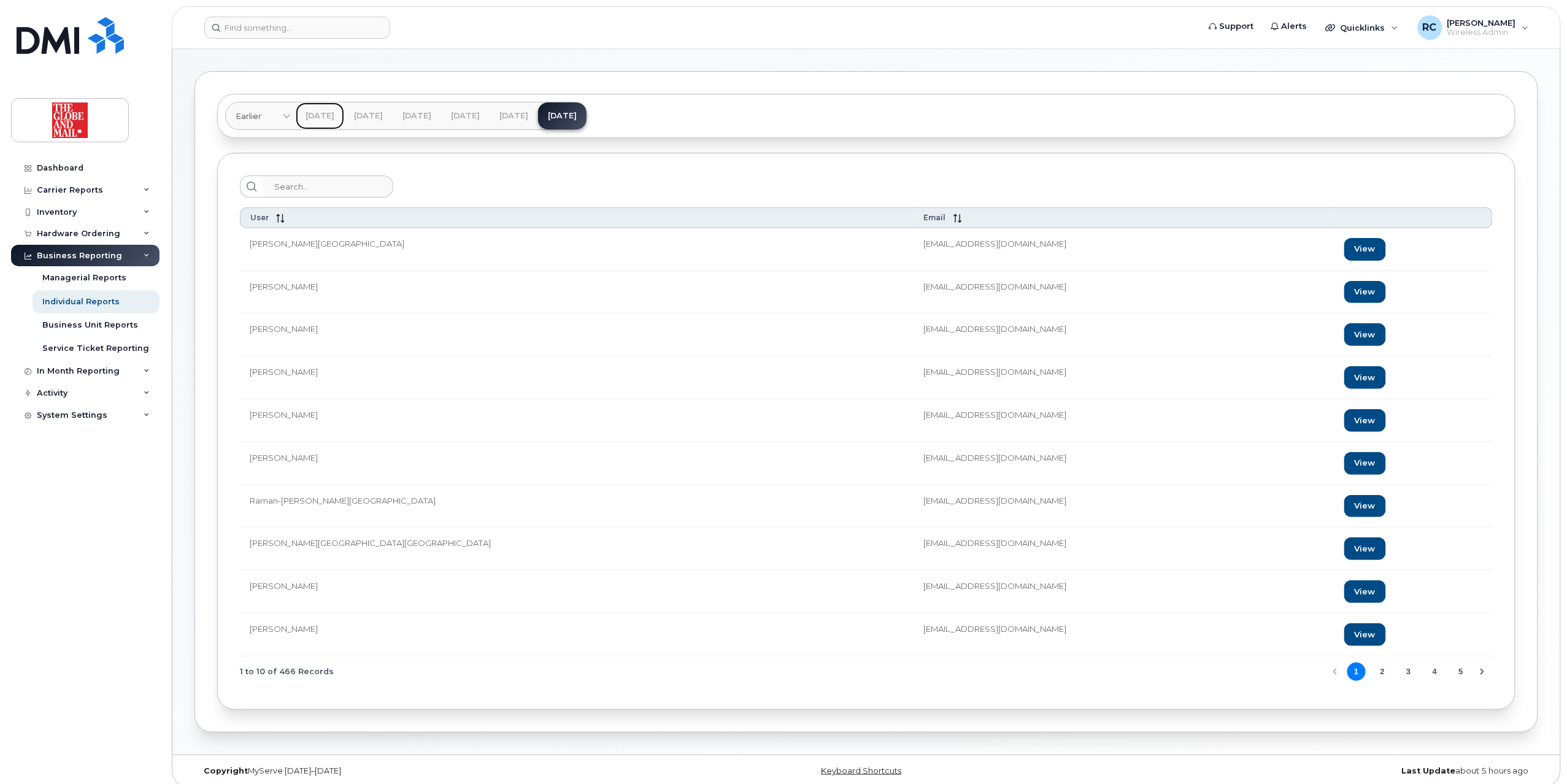
click at [344, 104] on link "[DATE]" at bounding box center [320, 116] width 48 height 27
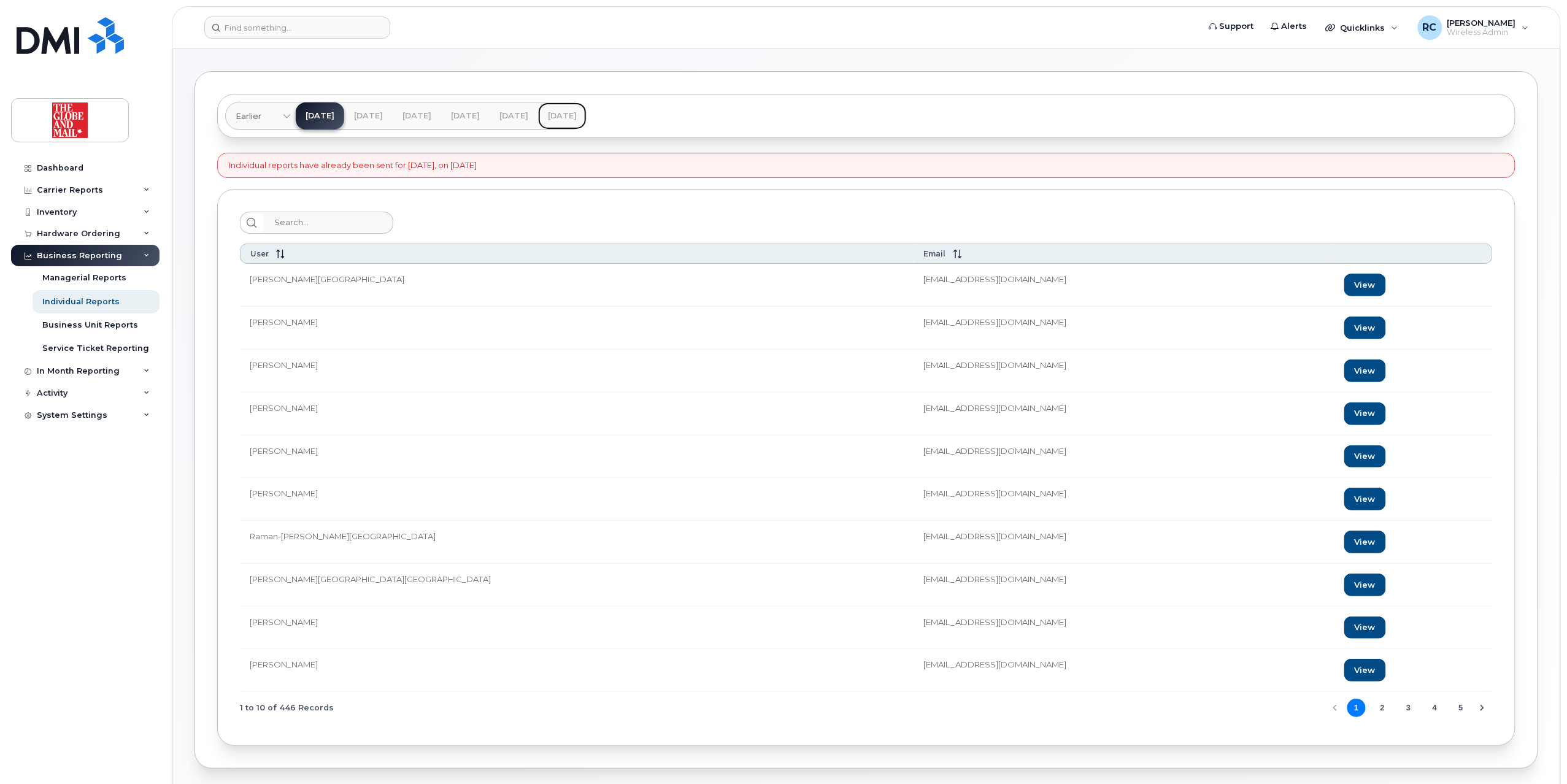
click at [586, 118] on link "[DATE]" at bounding box center [562, 116] width 48 height 27
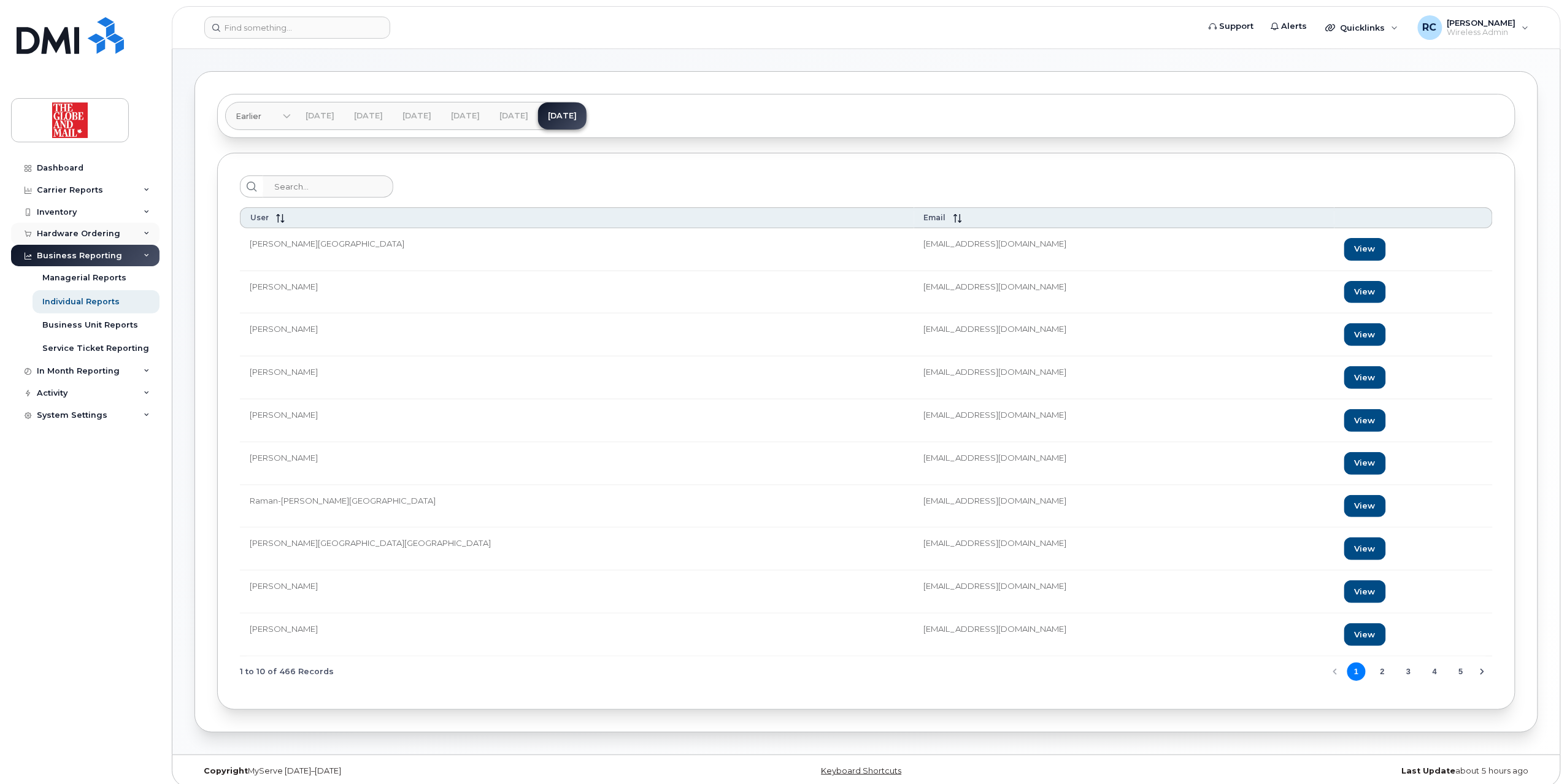
click at [98, 238] on div "Hardware Ordering" at bounding box center [78, 233] width 83 height 10
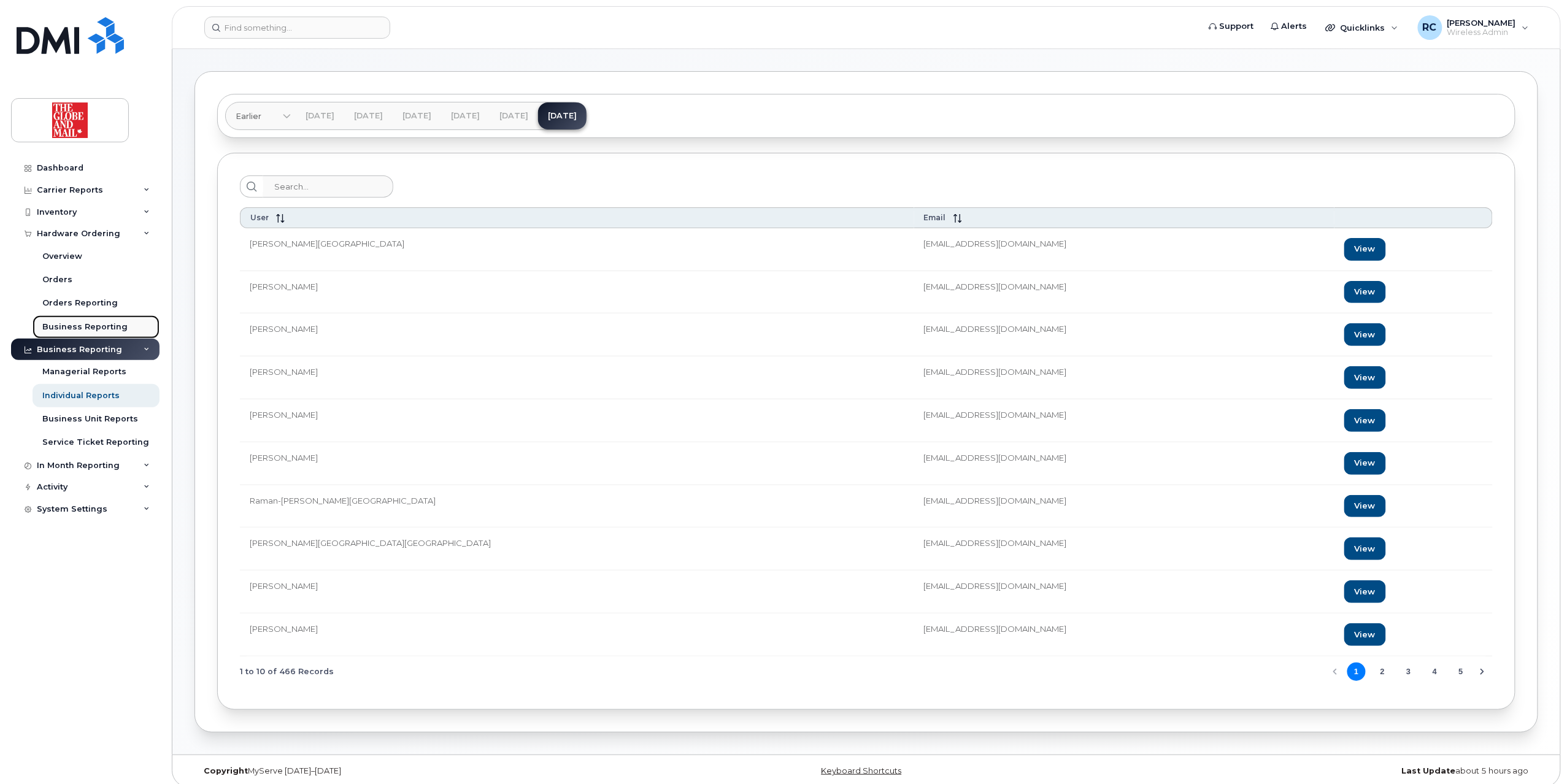
click at [78, 325] on div "Business Reporting" at bounding box center [85, 326] width 85 height 11
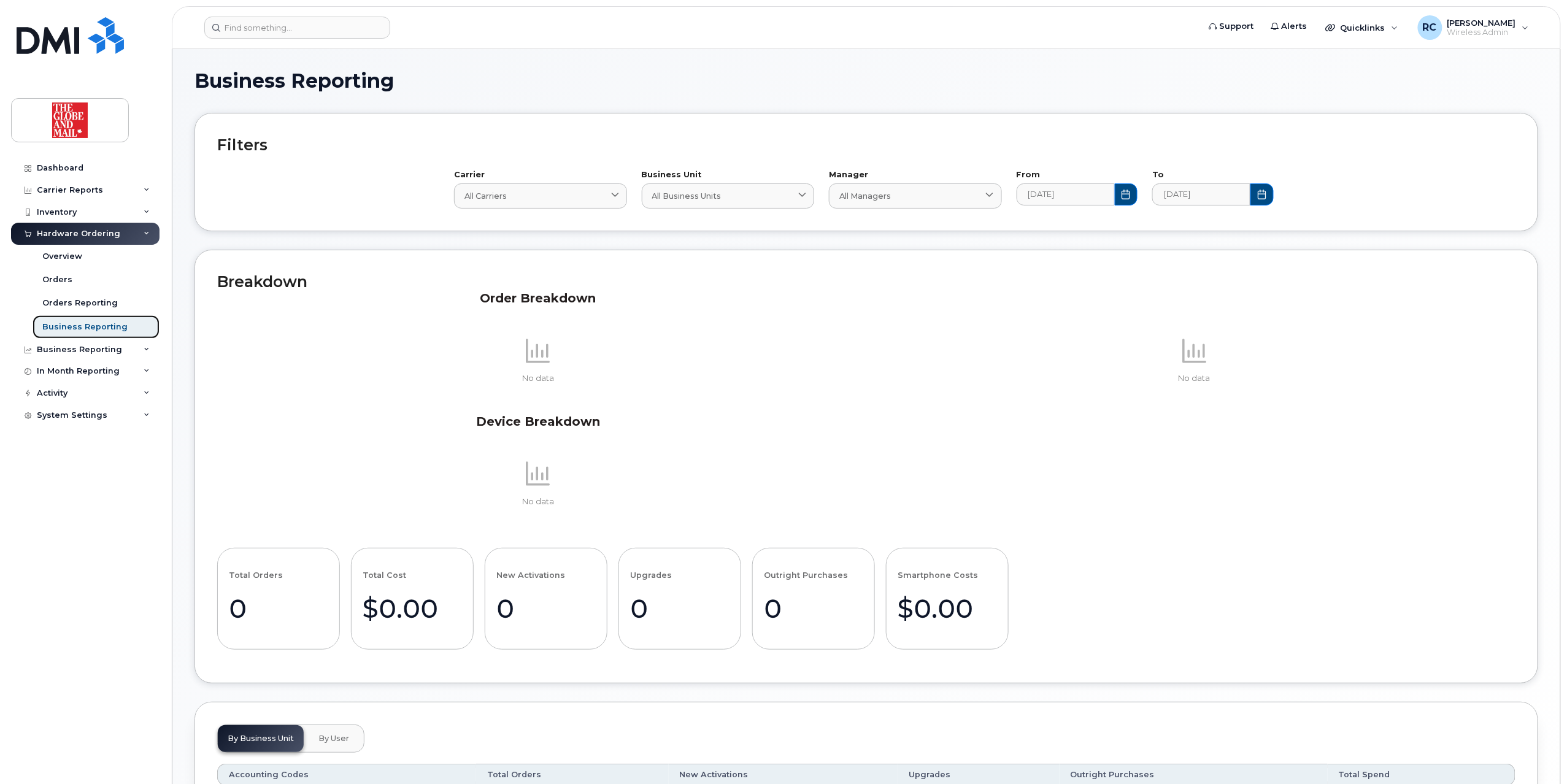
click at [78, 325] on div "Business Reporting" at bounding box center [85, 326] width 85 height 11
click at [79, 347] on div "Business Reporting" at bounding box center [79, 349] width 85 height 10
click at [75, 398] on div "Individual Reports" at bounding box center [81, 395] width 78 height 11
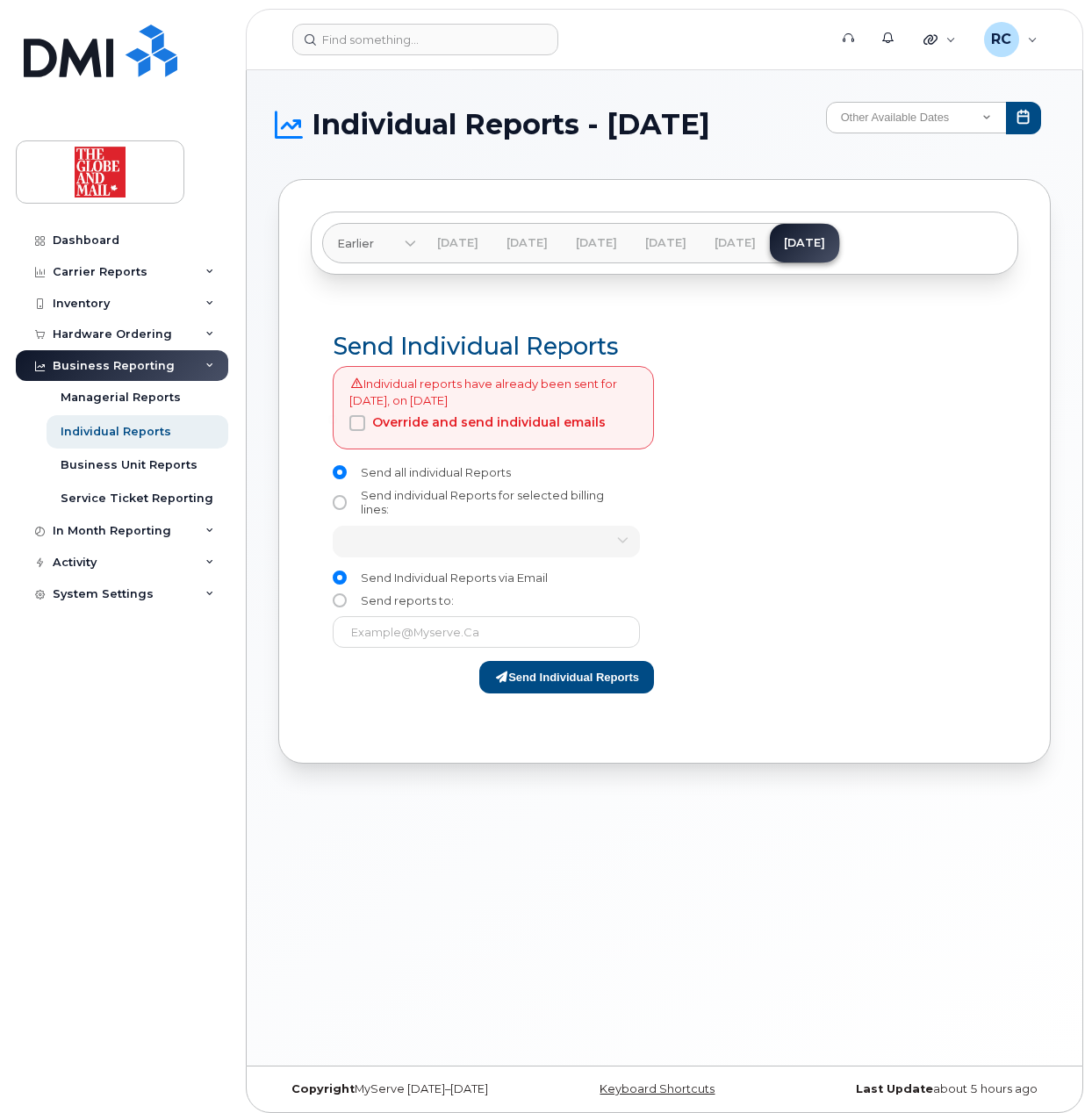
click at [359, 423] on span at bounding box center [357, 422] width 15 height 15
click at [337, 423] on input "Override and send individual emails" at bounding box center [333, 420] width 9 height 9
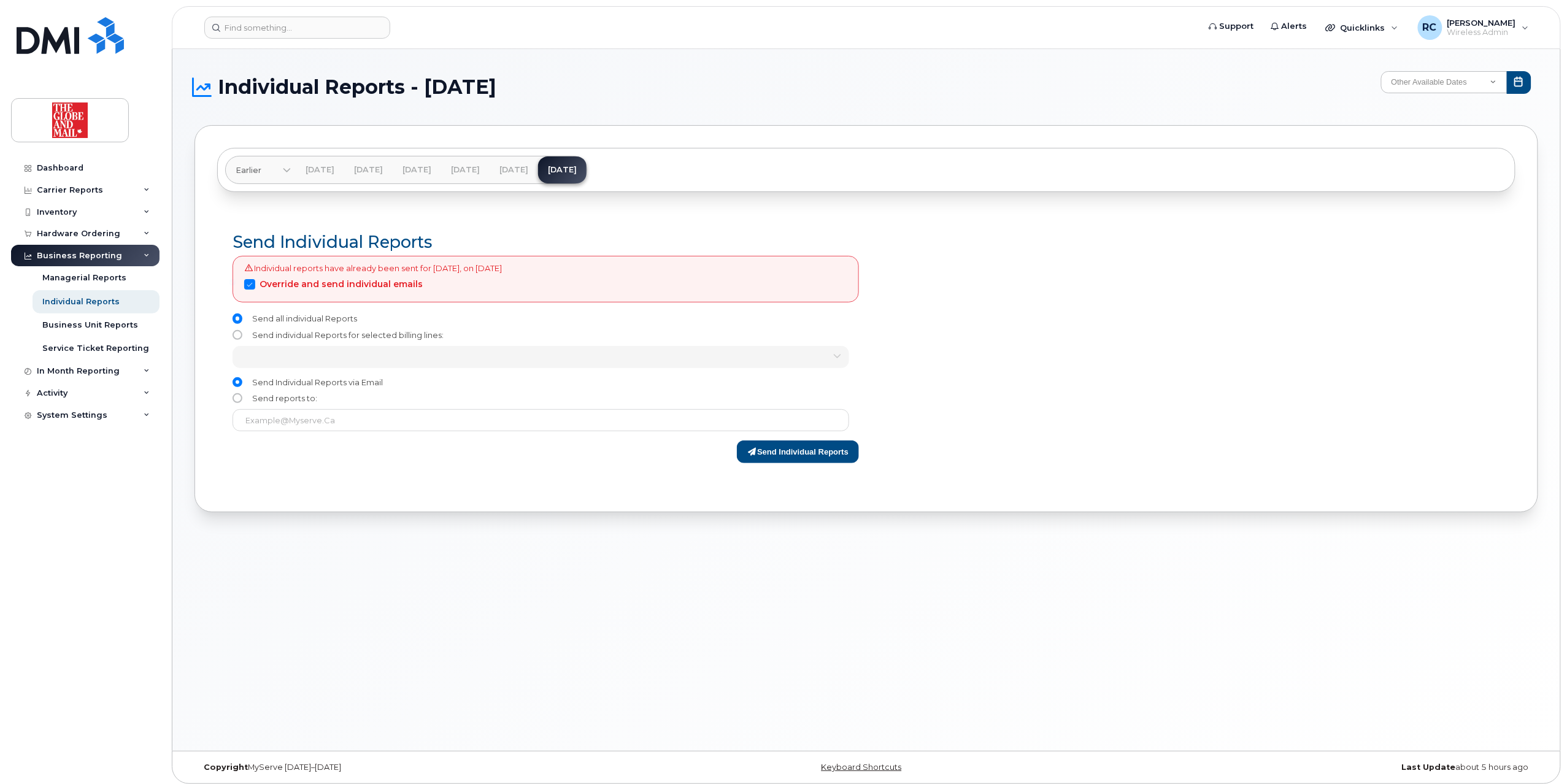
click at [251, 289] on span at bounding box center [249, 284] width 11 height 11
click at [235, 285] on input "Override and send individual emails" at bounding box center [233, 282] width 6 height 6
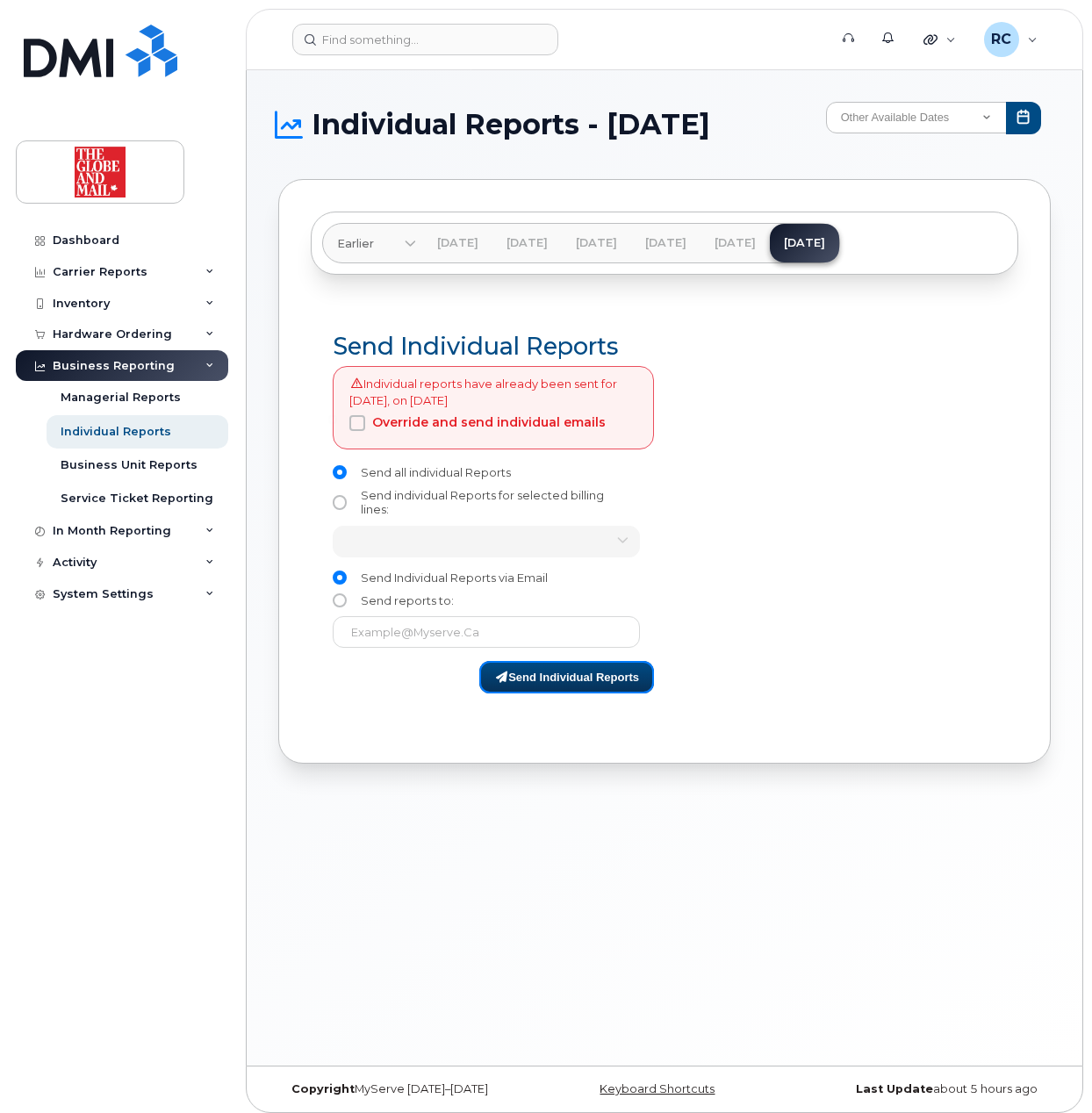
drag, startPoint x: 552, startPoint y: 688, endPoint x: 529, endPoint y: 351, distance: 337.8
click at [529, 351] on form "Send Individual Reports Individual reports have already been sent for July 2025…" at bounding box center [493, 491] width 321 height 315
click at [488, 430] on span "Override and send individual emails" at bounding box center [489, 421] width 234 height 15
click at [337, 424] on input "Override and send individual emails" at bounding box center [333, 420] width 9 height 9
checkbox input "true"
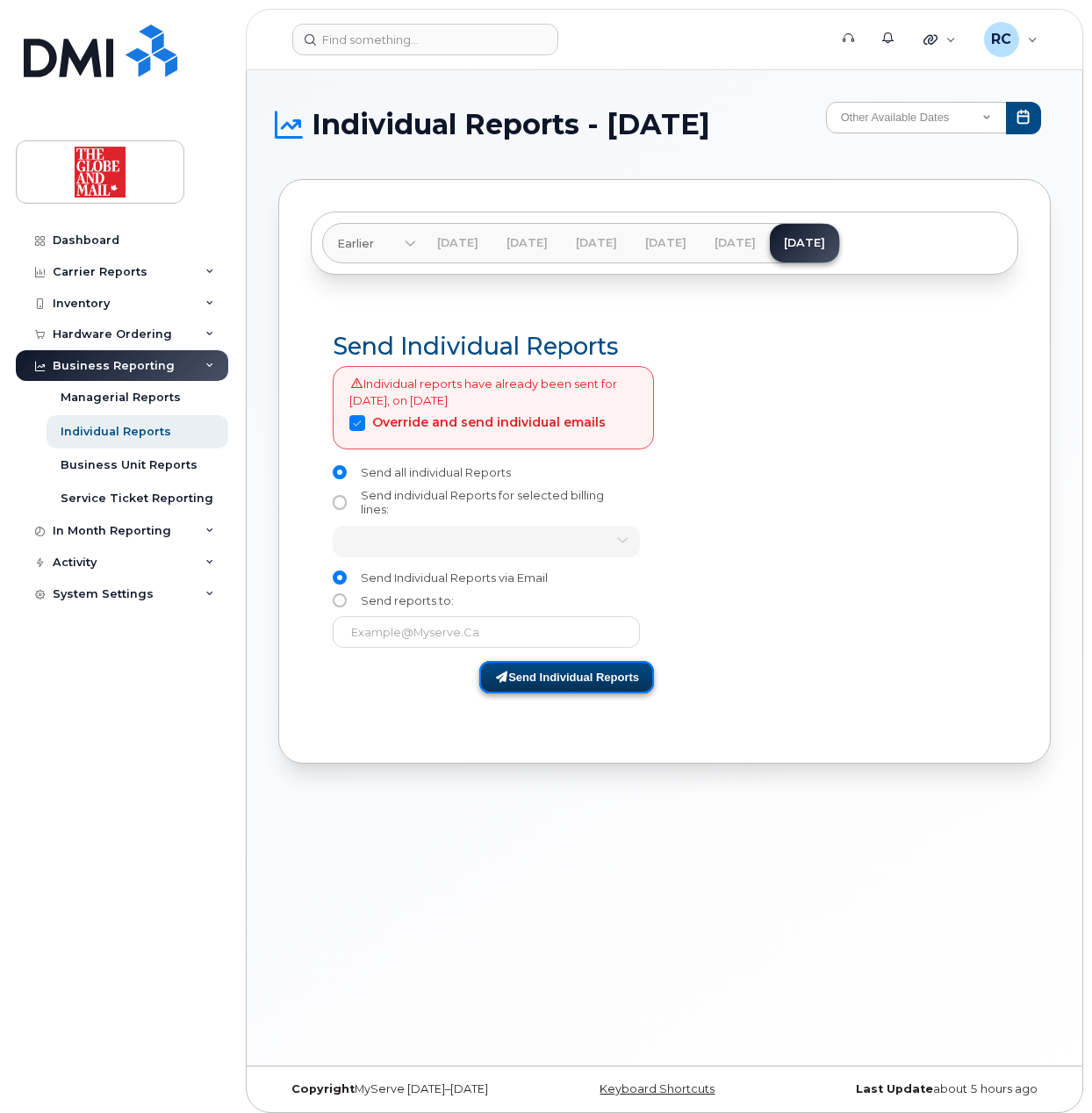
click at [567, 680] on button "Send Individual Reports" at bounding box center [567, 677] width 175 height 33
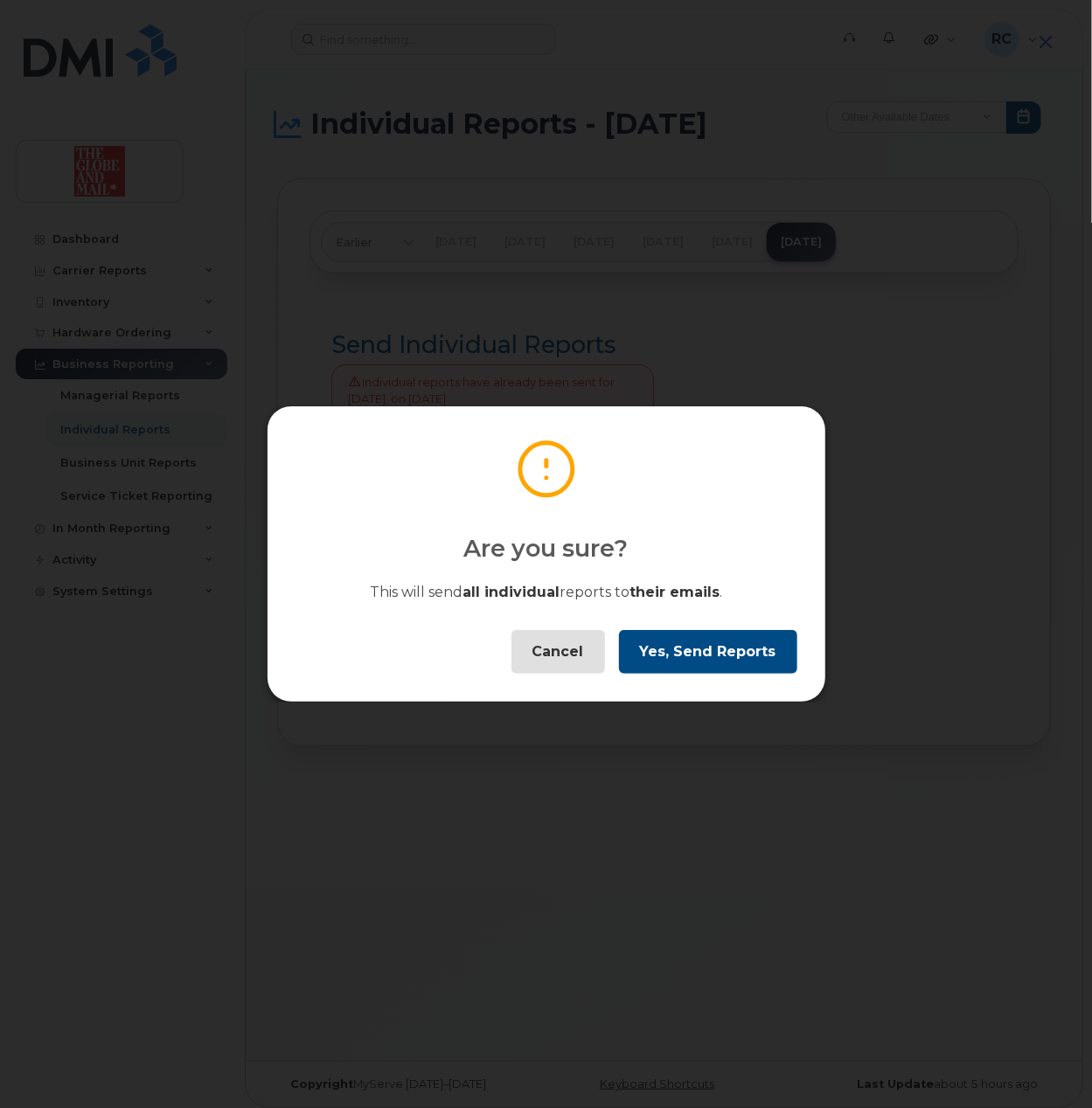
click at [701, 610] on div "Are you sure? This will send all individual reports to their emails . Cancel Ye…" at bounding box center [546, 554] width 559 height 297
click at [701, 648] on button "Yes, Send Reports" at bounding box center [708, 651] width 179 height 43
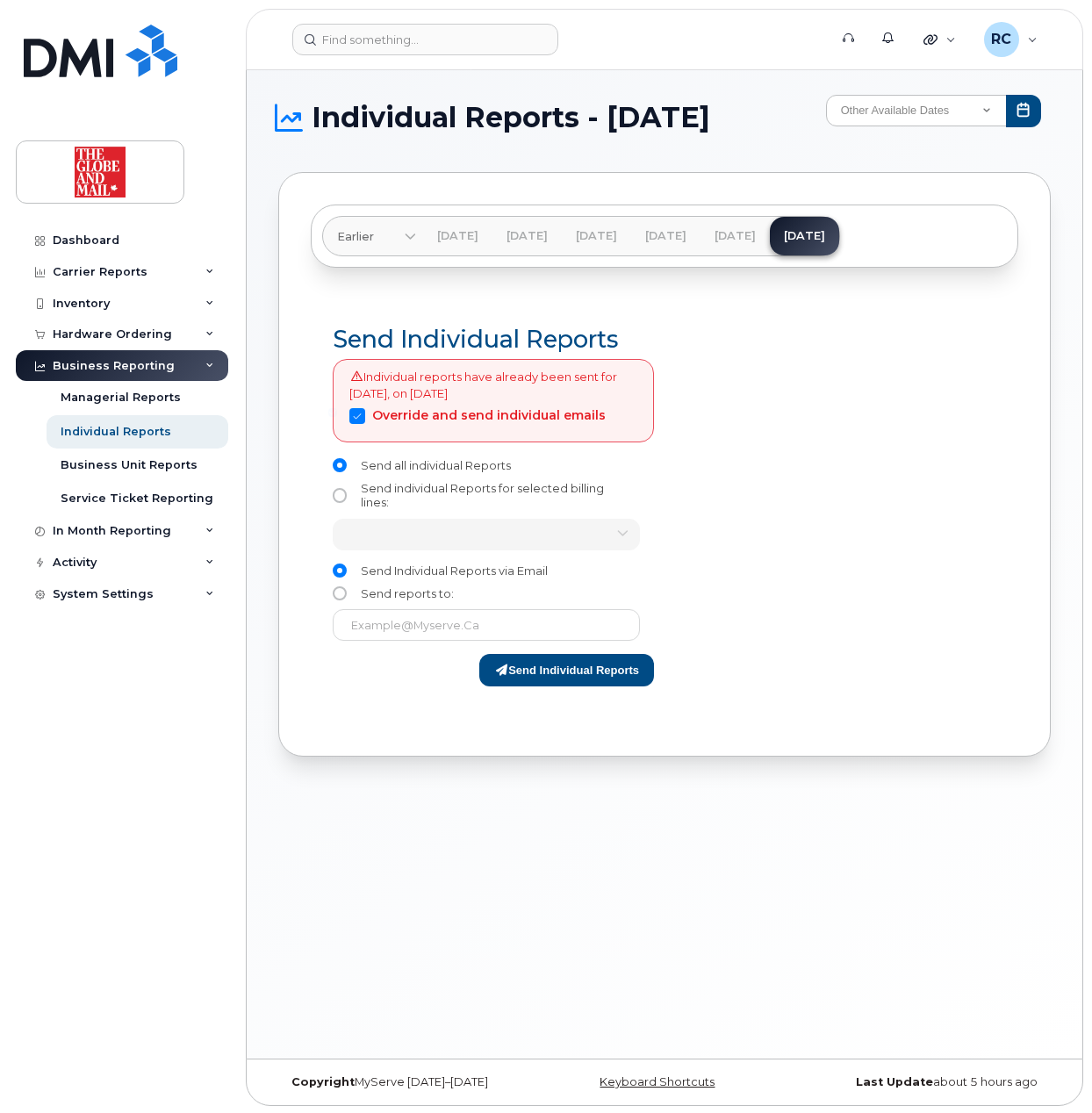
scroll to position [9, 0]
